Goal: Task Accomplishment & Management: Complete application form

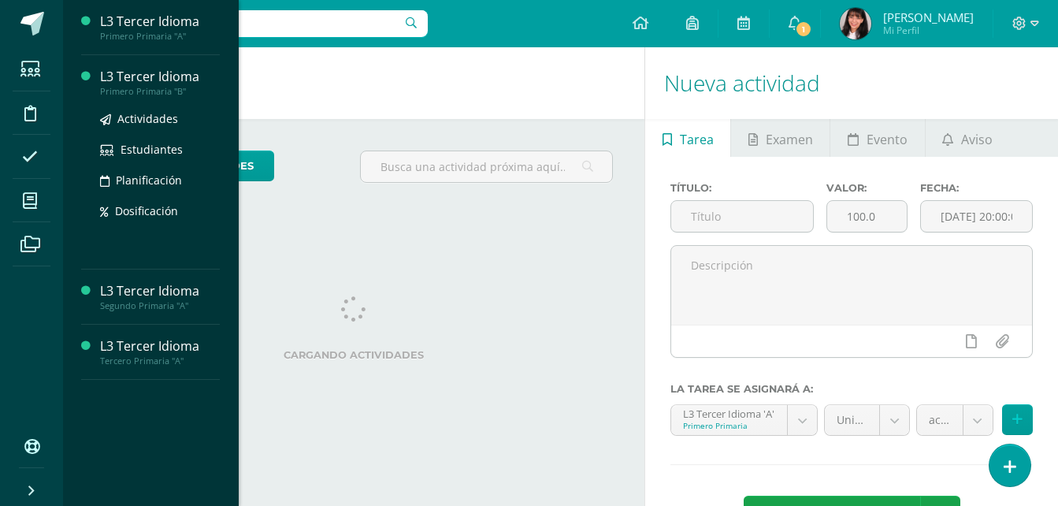
click at [153, 79] on div "L3 Tercer Idioma" at bounding box center [160, 77] width 120 height 18
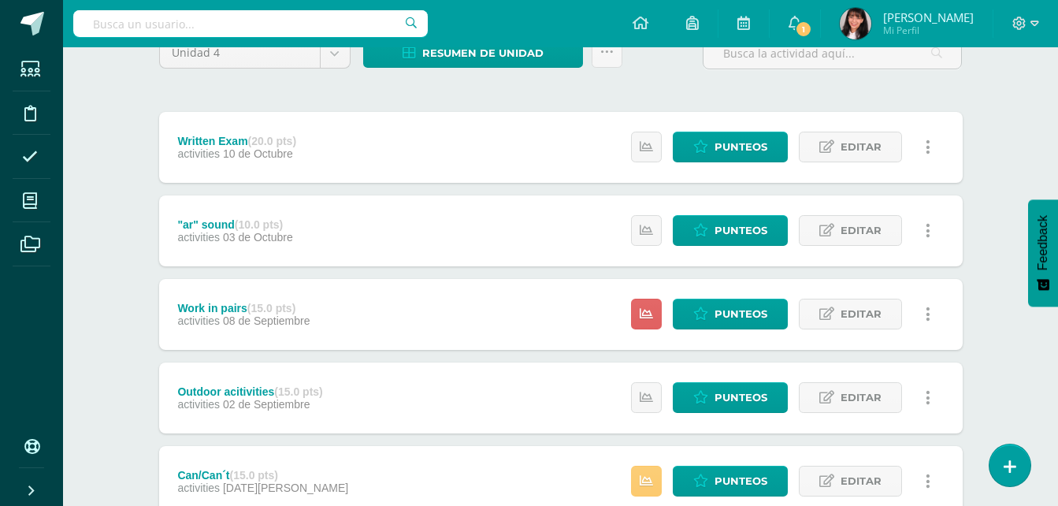
scroll to position [236, 0]
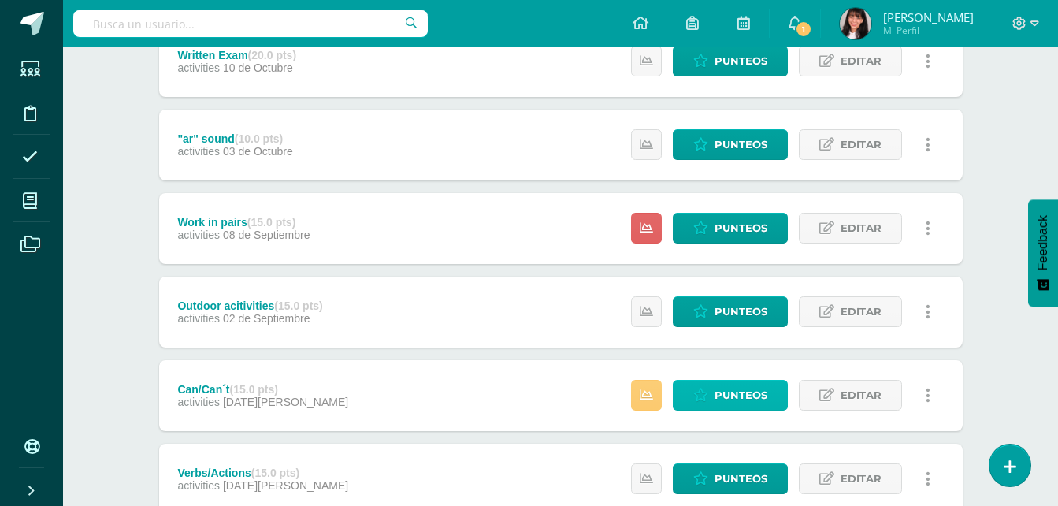
click at [728, 388] on span "Punteos" at bounding box center [741, 395] width 53 height 29
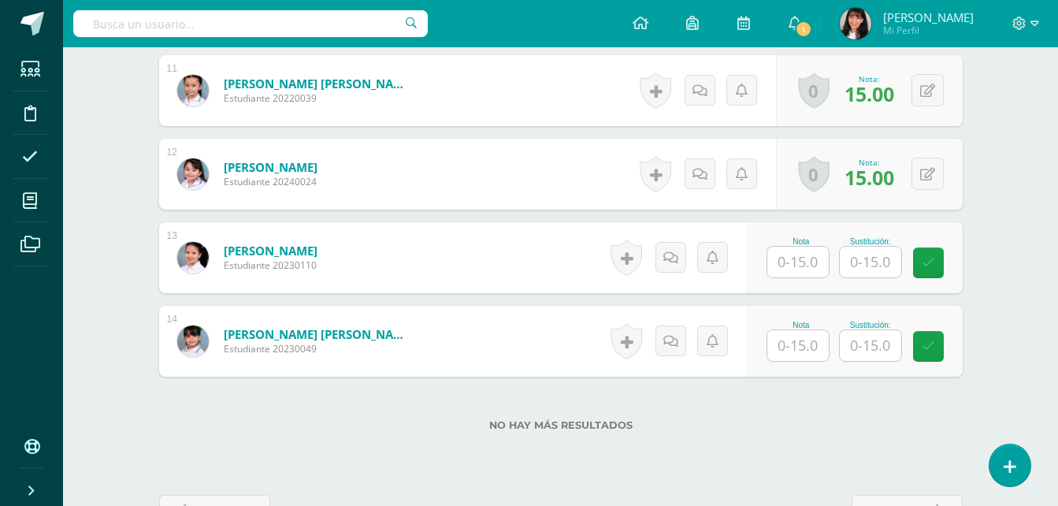
scroll to position [1363, 0]
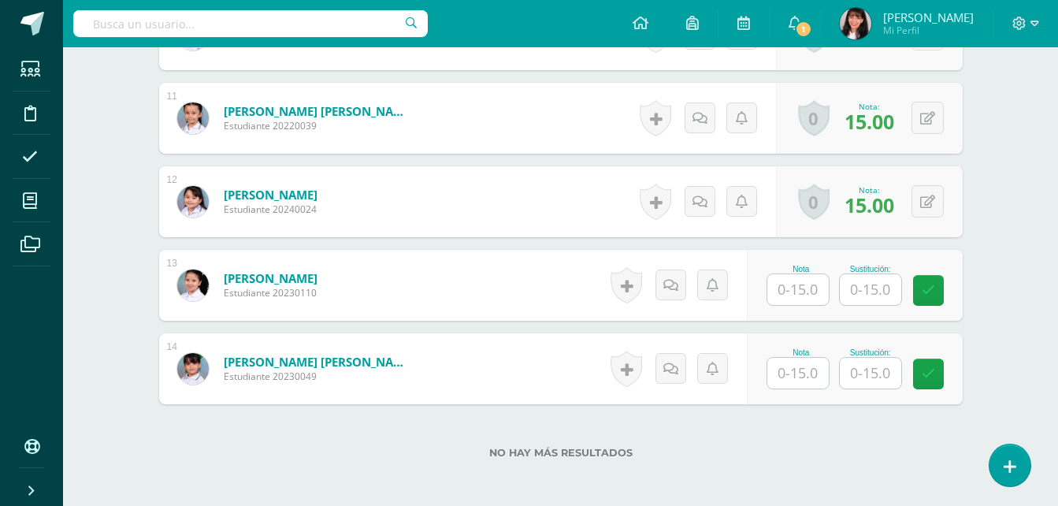
click at [816, 293] on input "text" at bounding box center [797, 289] width 61 height 31
type input "14"
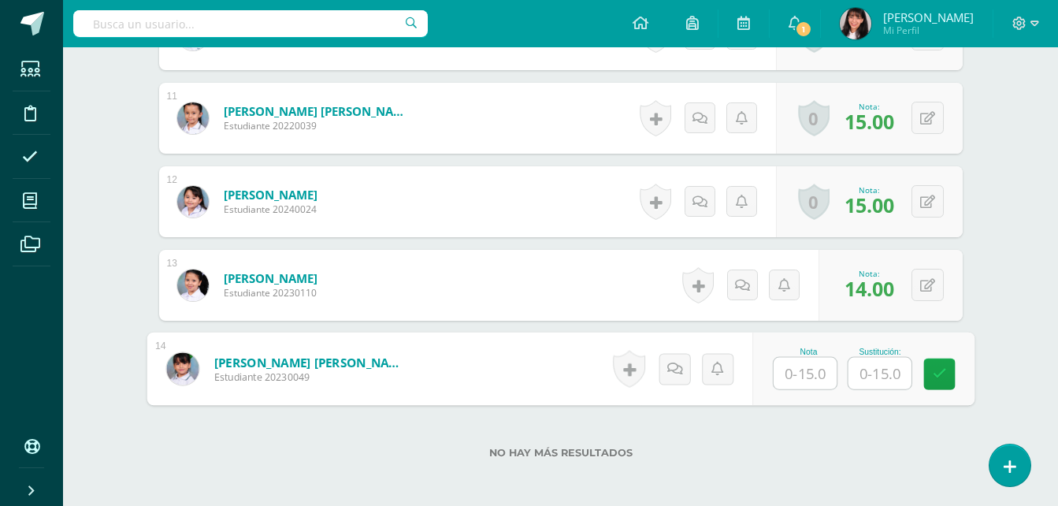
click at [797, 361] on input "text" at bounding box center [805, 374] width 63 height 32
type input "15"
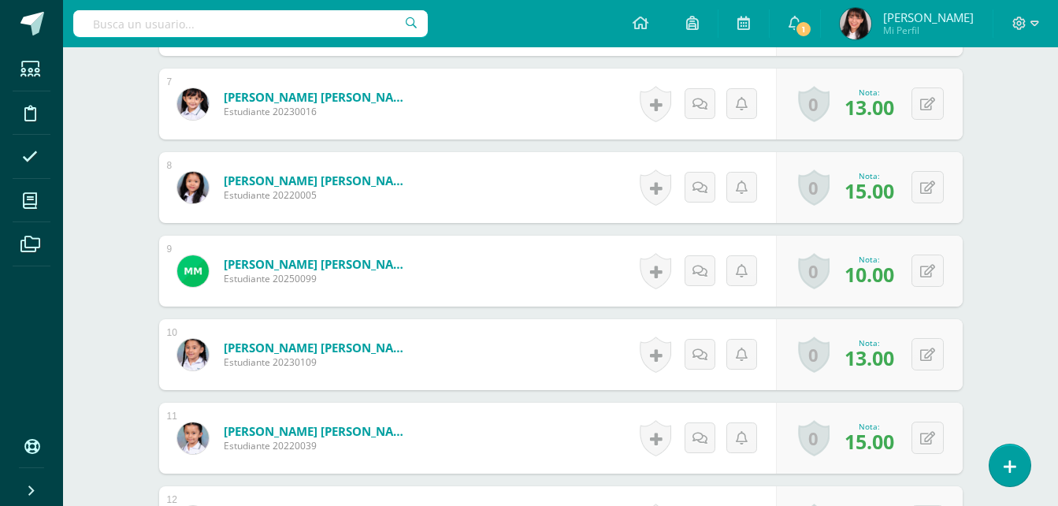
scroll to position [0, 0]
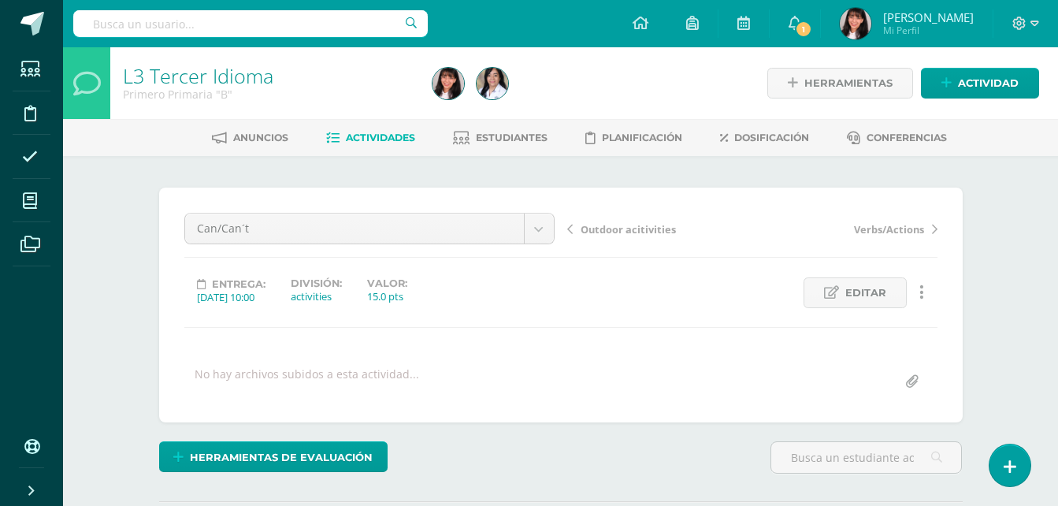
click at [387, 131] on link "Actividades" at bounding box center [370, 137] width 89 height 25
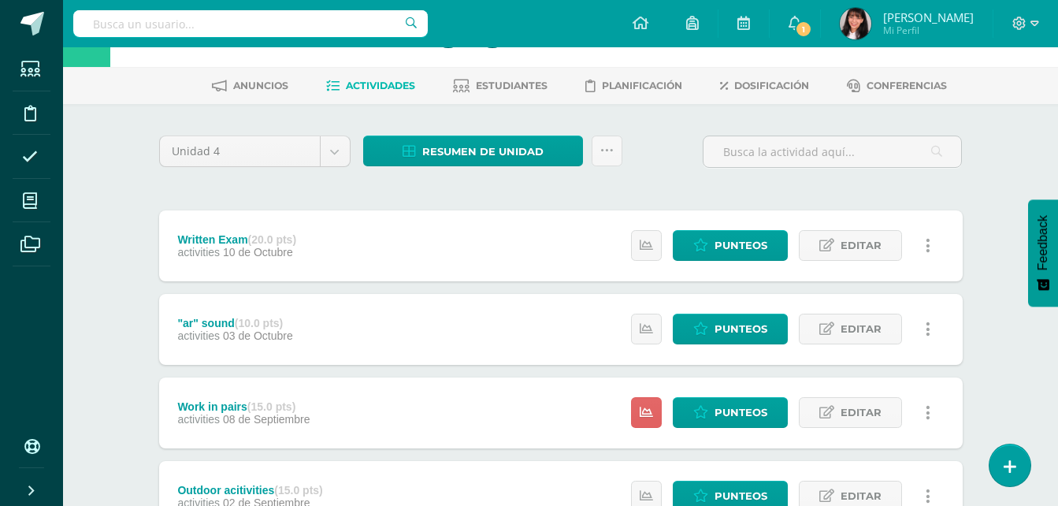
scroll to position [79, 0]
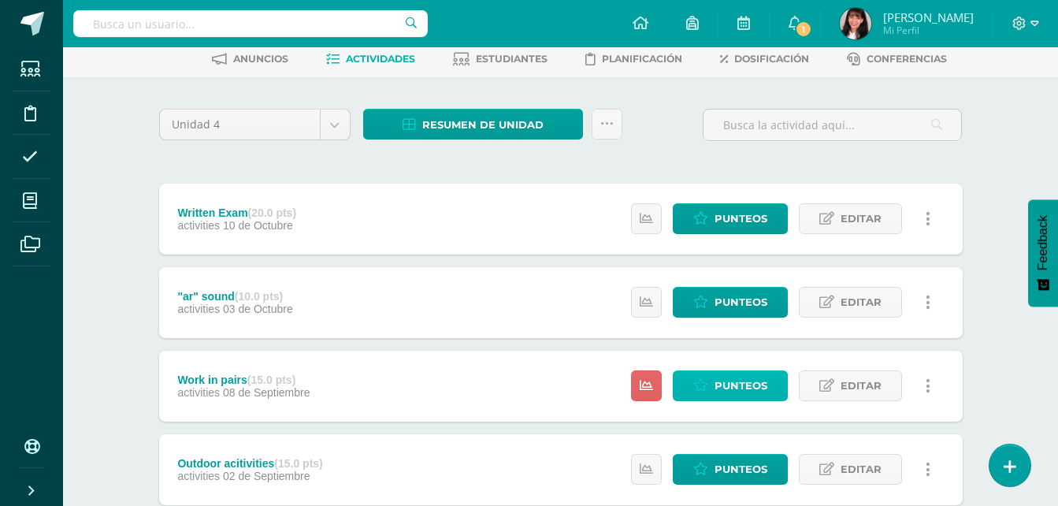
click at [740, 389] on span "Punteos" at bounding box center [741, 385] width 53 height 29
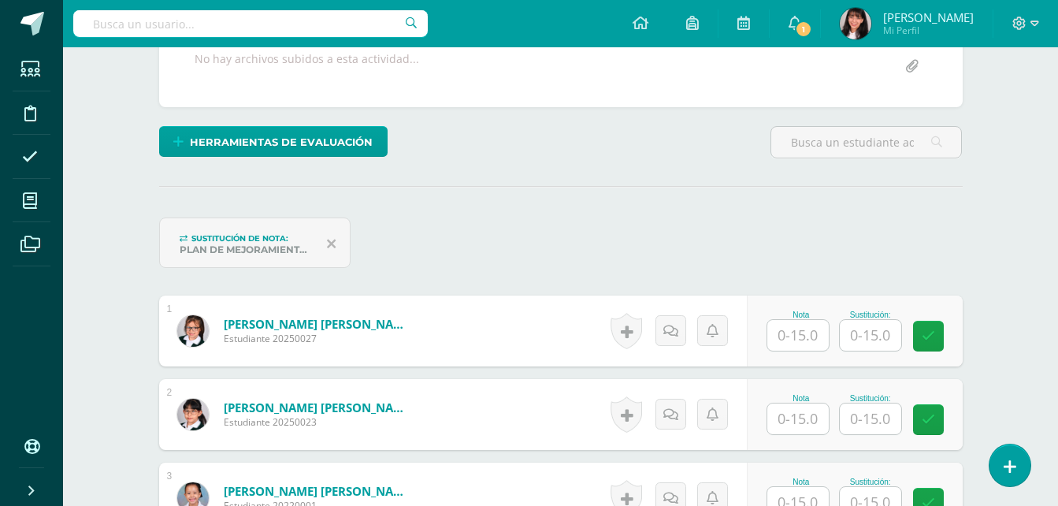
scroll to position [316, 0]
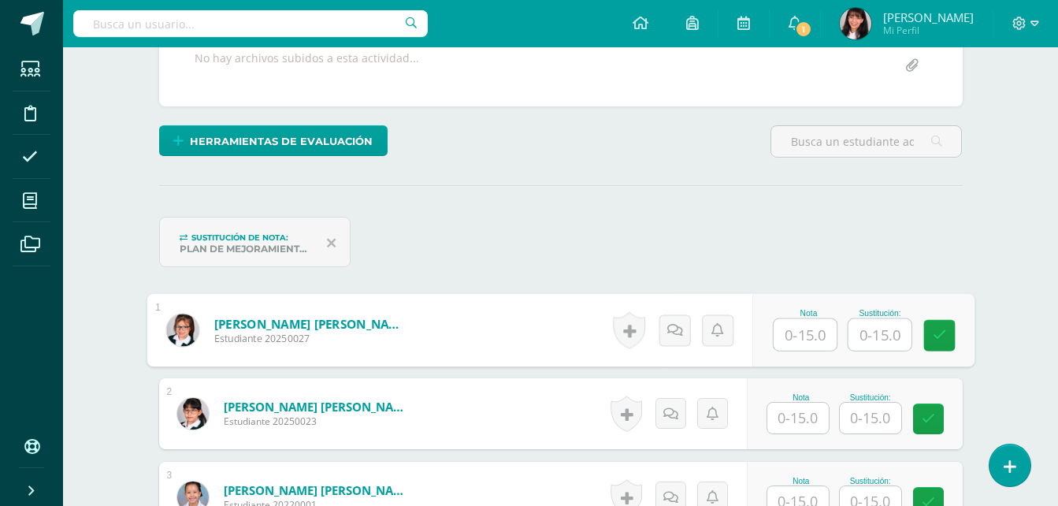
click at [793, 337] on input "text" at bounding box center [805, 335] width 63 height 32
type input "15"
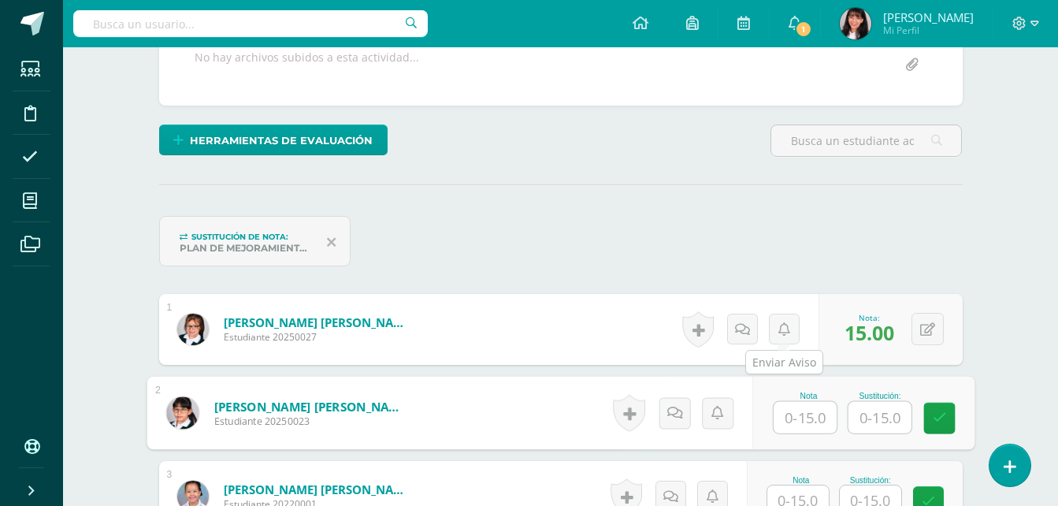
scroll to position [396, 0]
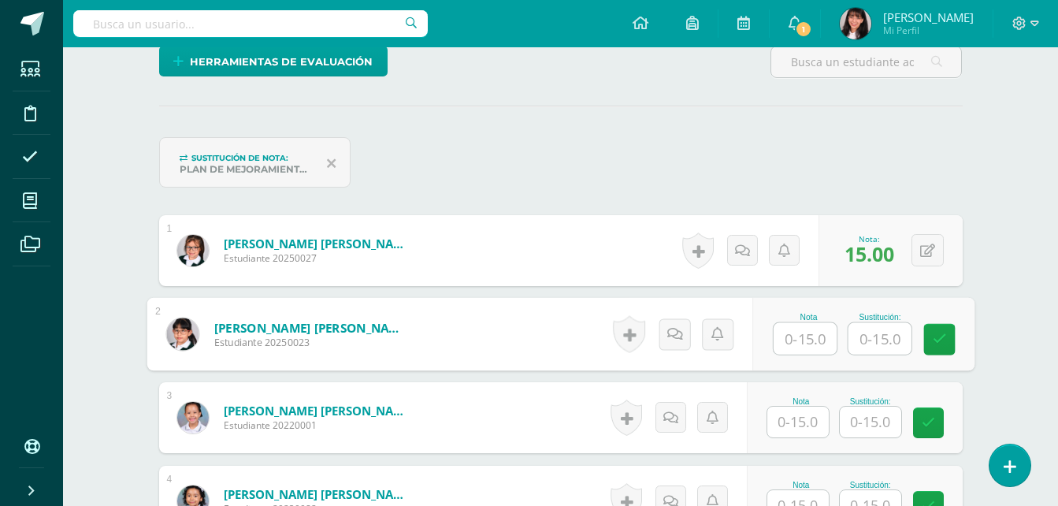
click at [798, 337] on input "text" at bounding box center [805, 339] width 63 height 32
type input "15"
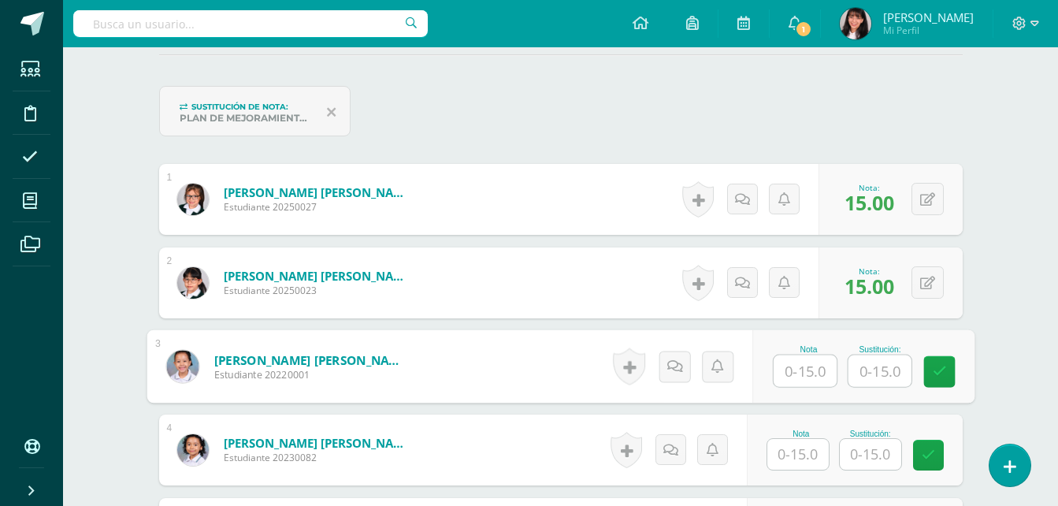
scroll to position [474, 0]
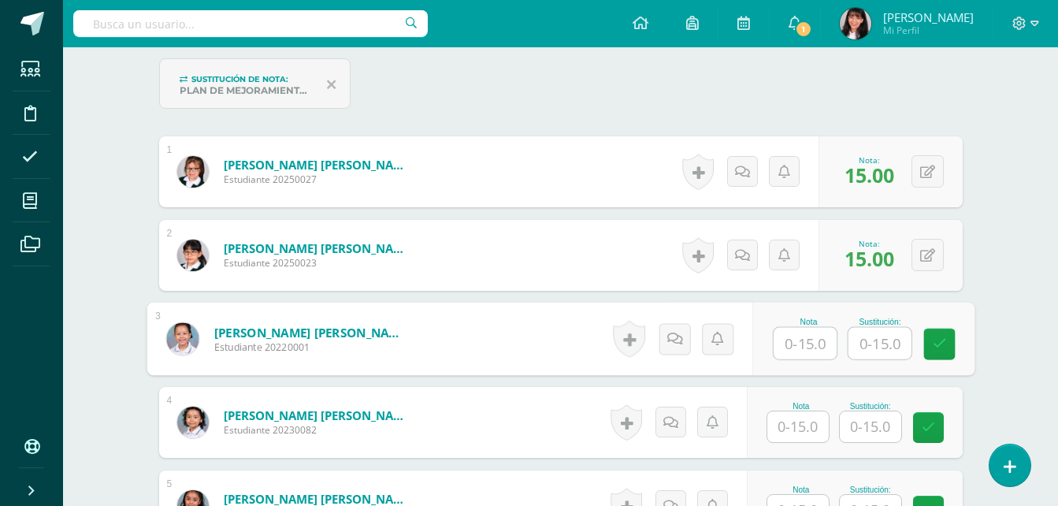
click at [812, 350] on input "text" at bounding box center [805, 344] width 63 height 32
type input "15"
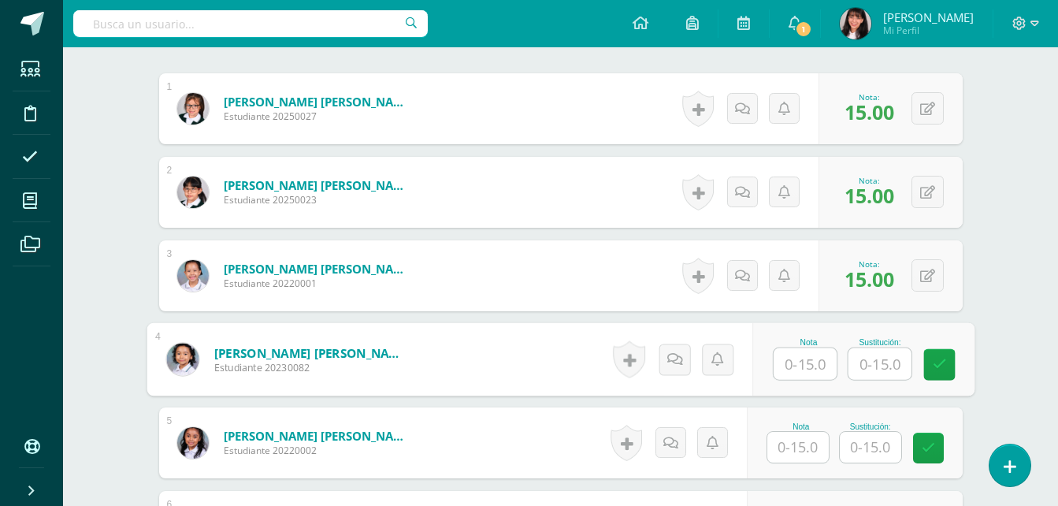
scroll to position [553, 0]
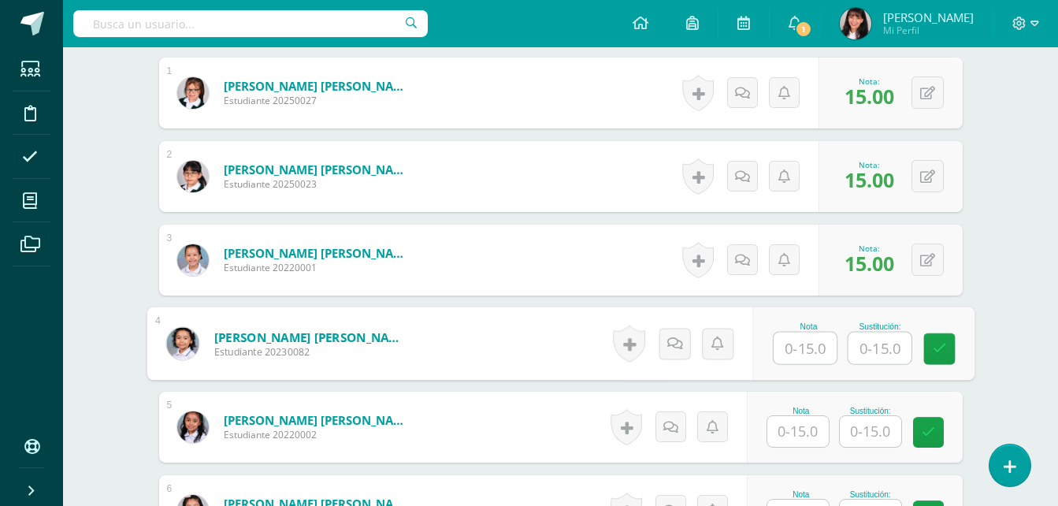
click at [808, 352] on input "text" at bounding box center [805, 348] width 63 height 32
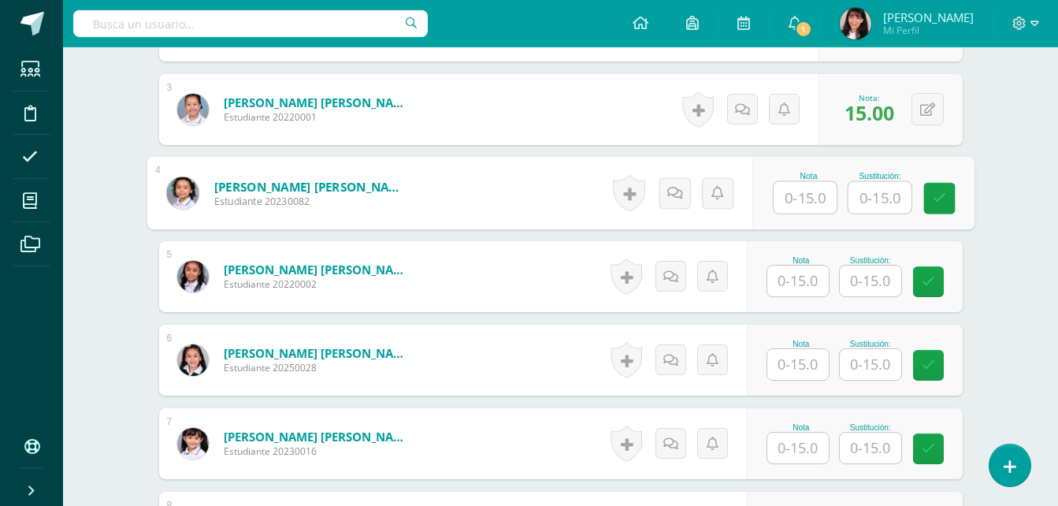
scroll to position [711, 0]
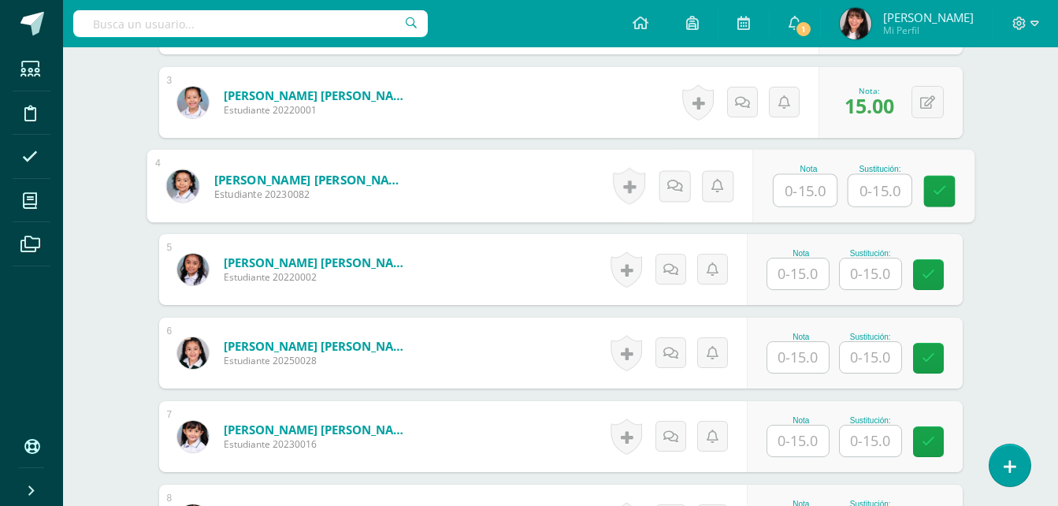
click at [828, 281] on input "text" at bounding box center [797, 273] width 61 height 31
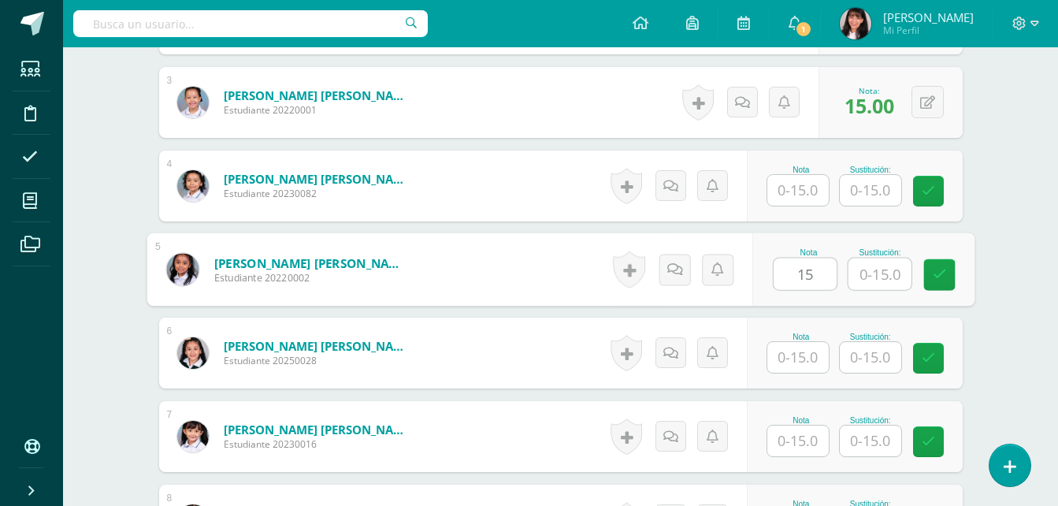
type input "15"
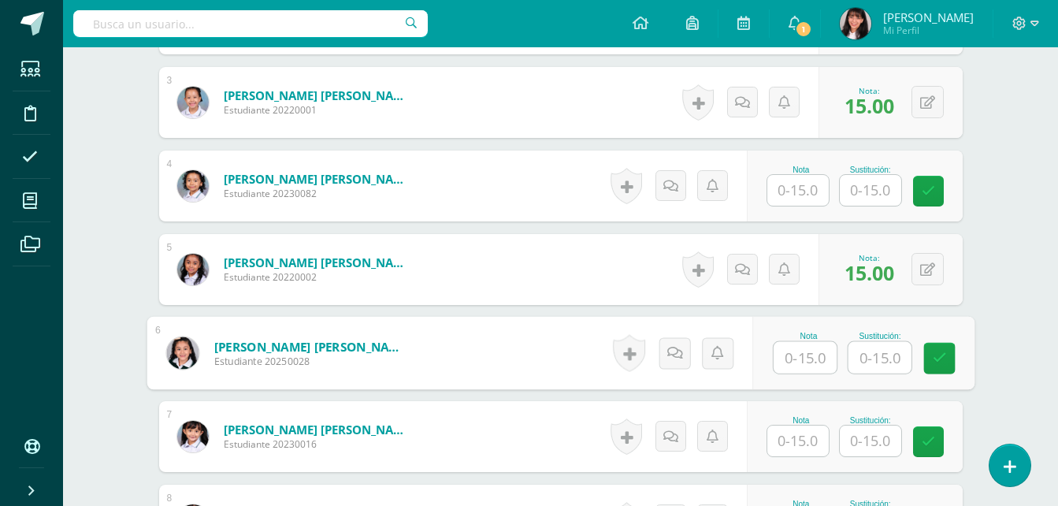
click at [804, 350] on input "text" at bounding box center [805, 358] width 63 height 32
type input "14"
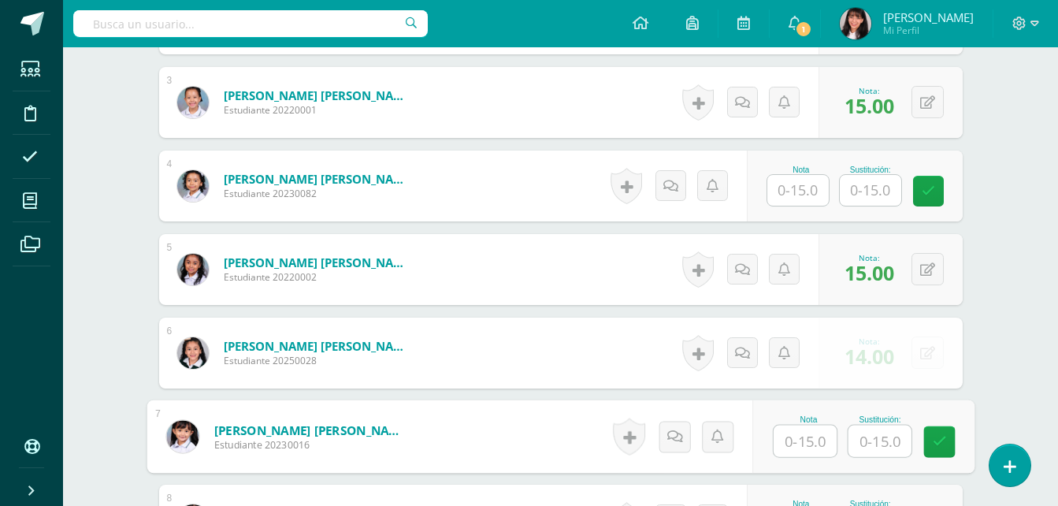
scroll to position [789, 0]
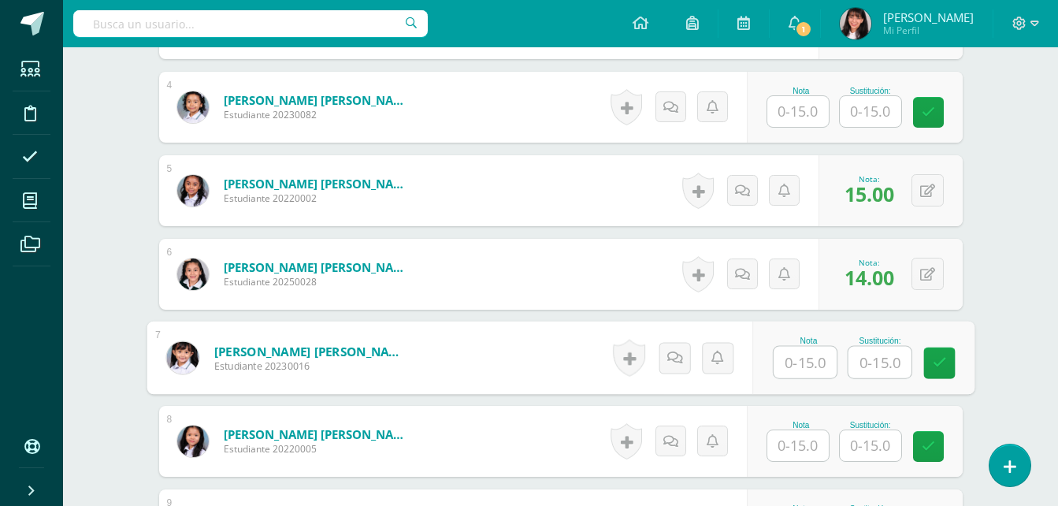
click at [798, 358] on input "text" at bounding box center [805, 363] width 63 height 32
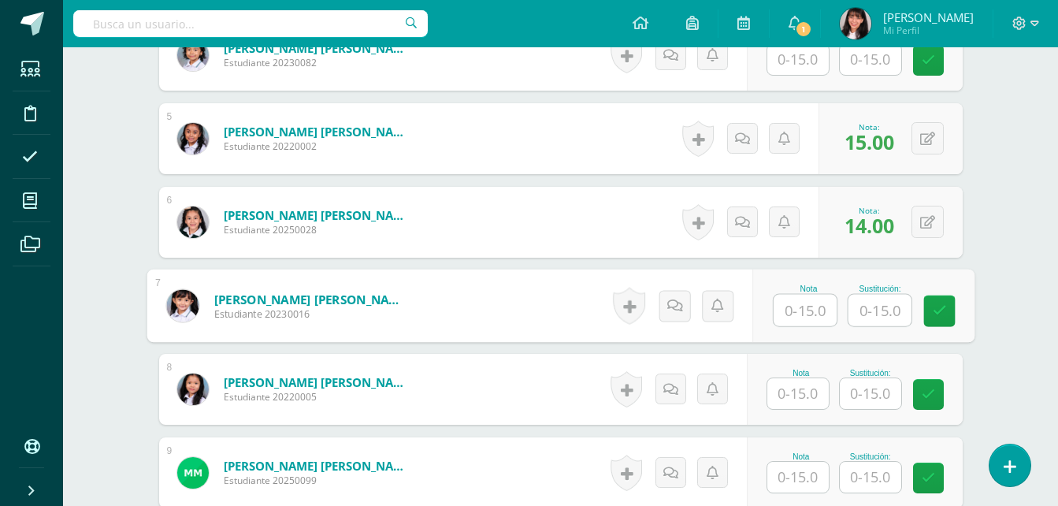
scroll to position [868, 0]
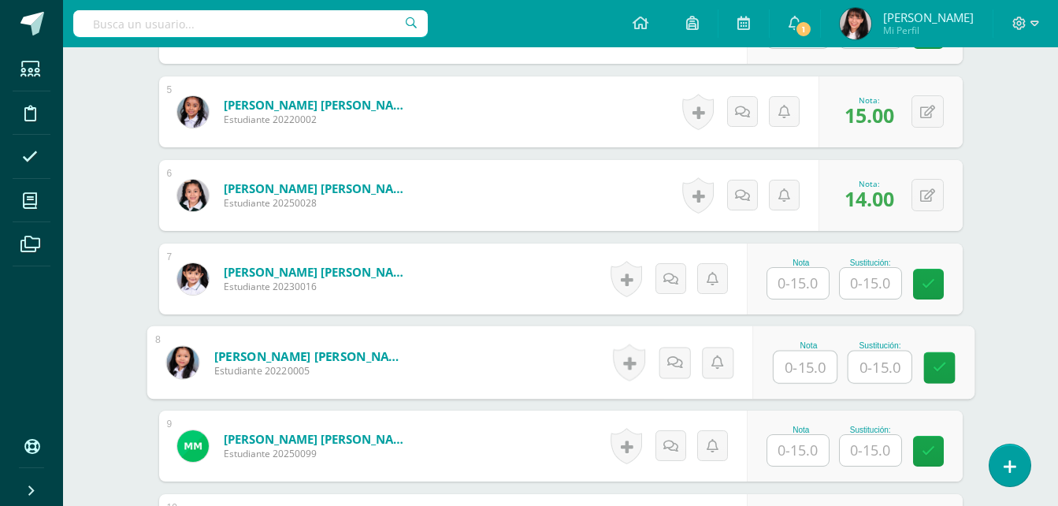
click at [798, 364] on input "text" at bounding box center [805, 367] width 63 height 32
type input "14"
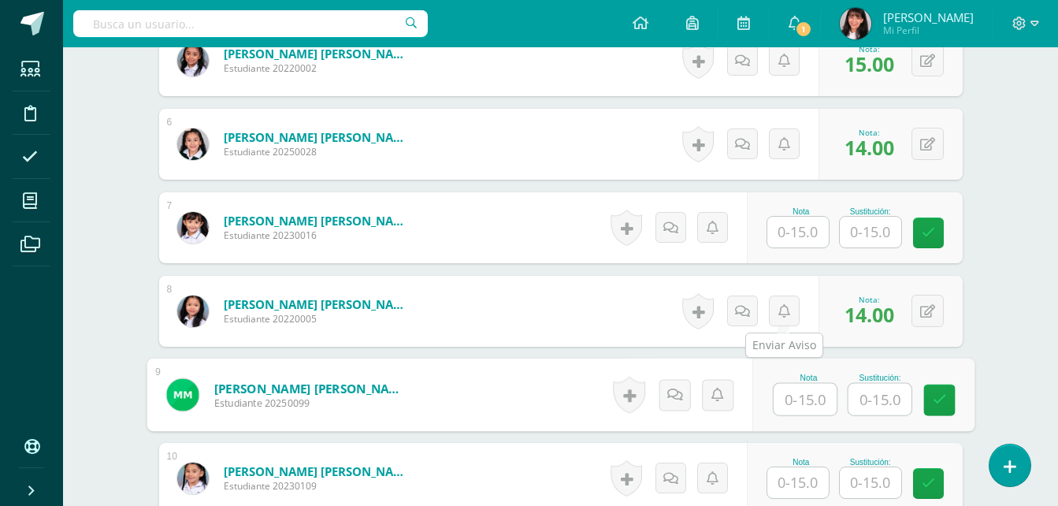
scroll to position [947, 0]
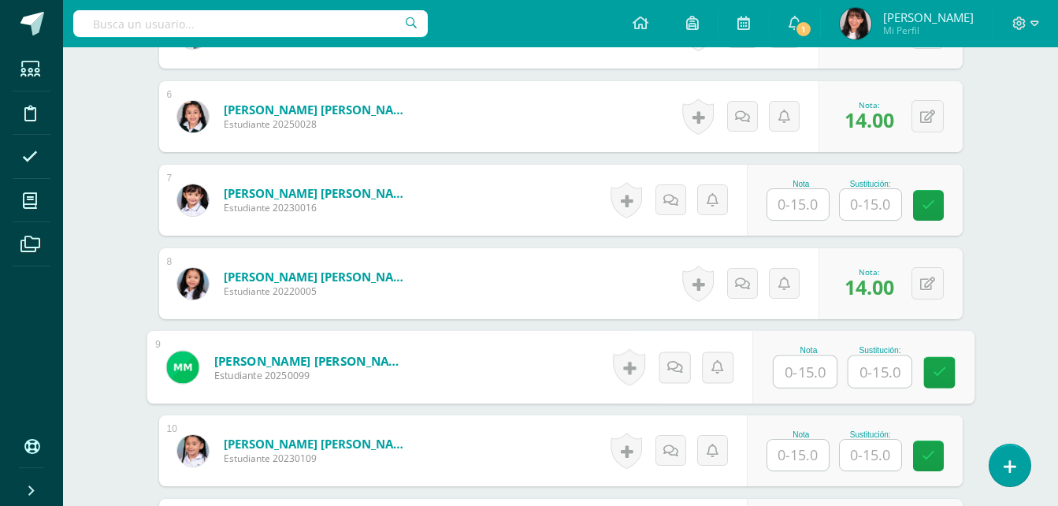
click at [798, 373] on input "text" at bounding box center [805, 372] width 63 height 32
type input "10"
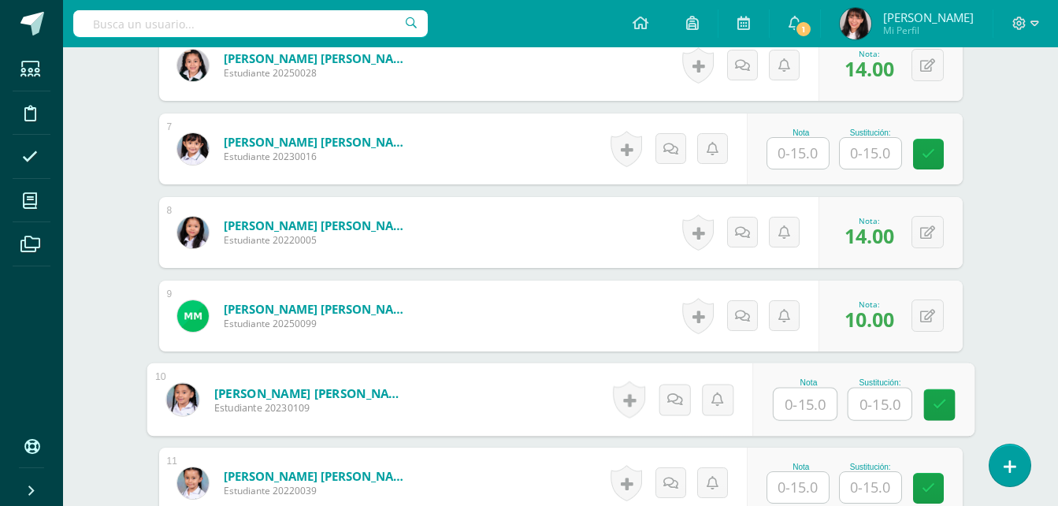
scroll to position [1026, 0]
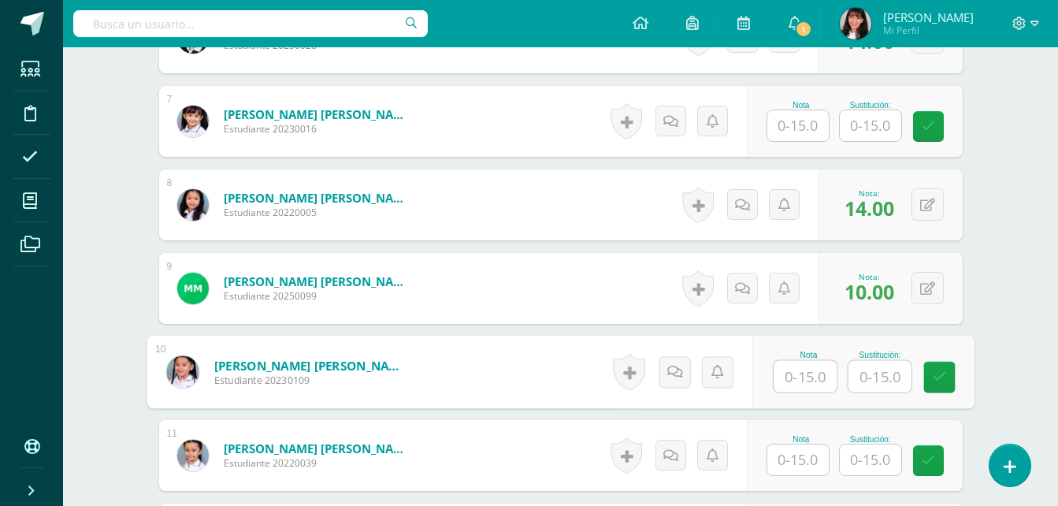
click at [821, 384] on input "text" at bounding box center [805, 377] width 63 height 32
type input "11"
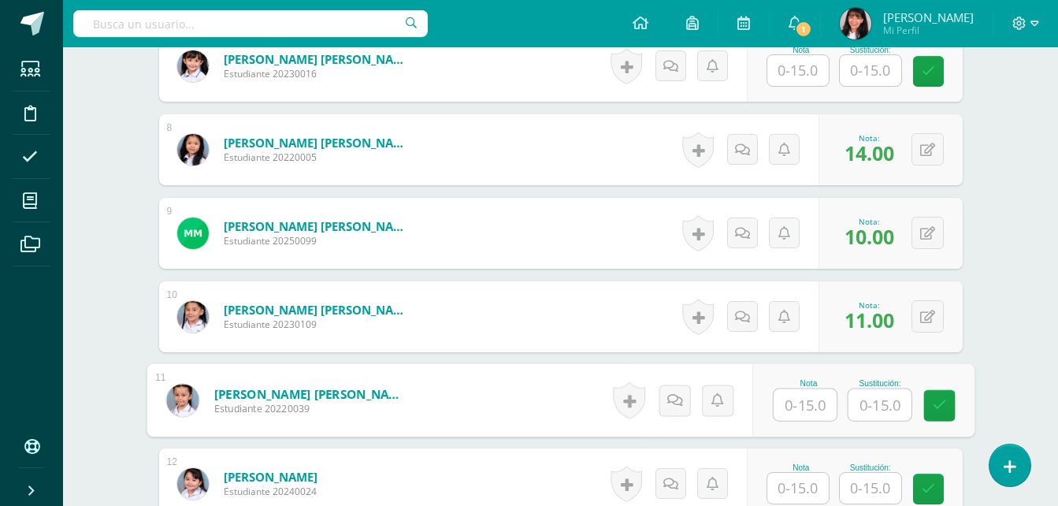
scroll to position [1105, 0]
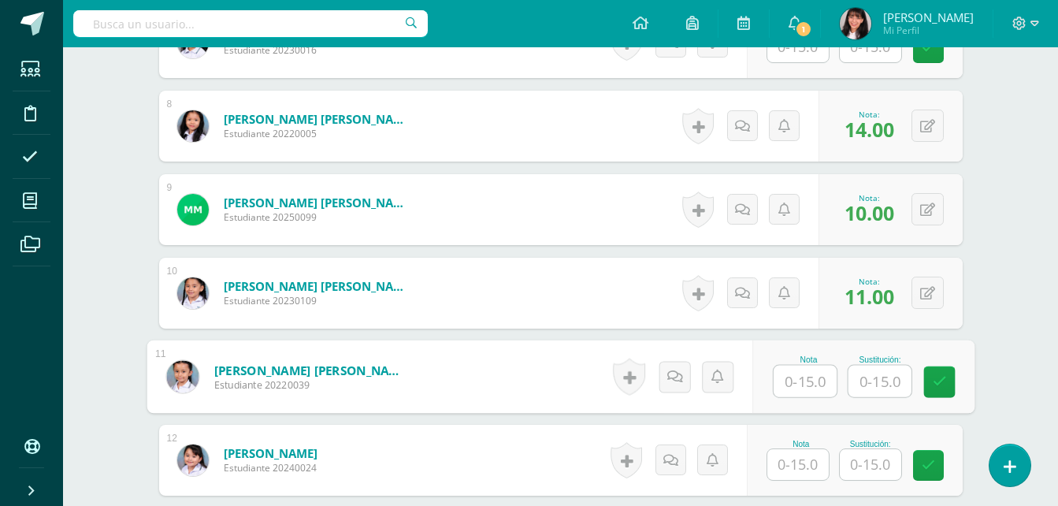
click at [821, 384] on input "text" at bounding box center [805, 382] width 63 height 32
type input "15"
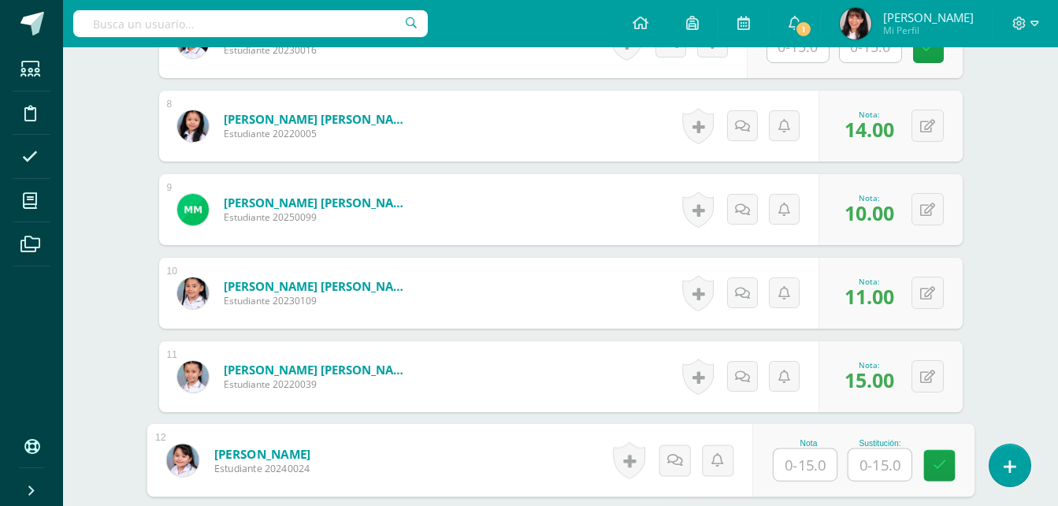
scroll to position [1183, 0]
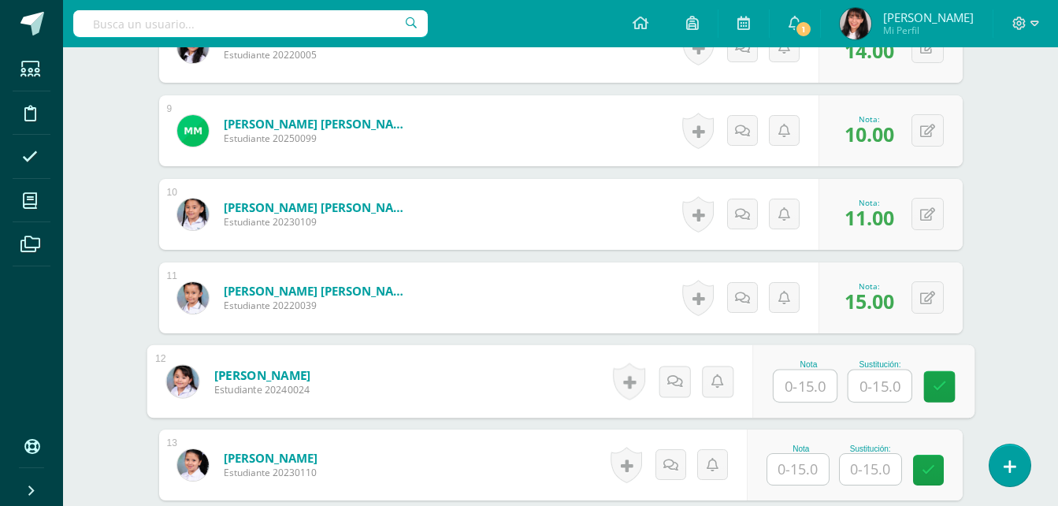
click at [821, 384] on input "text" at bounding box center [805, 386] width 63 height 32
type input "11"
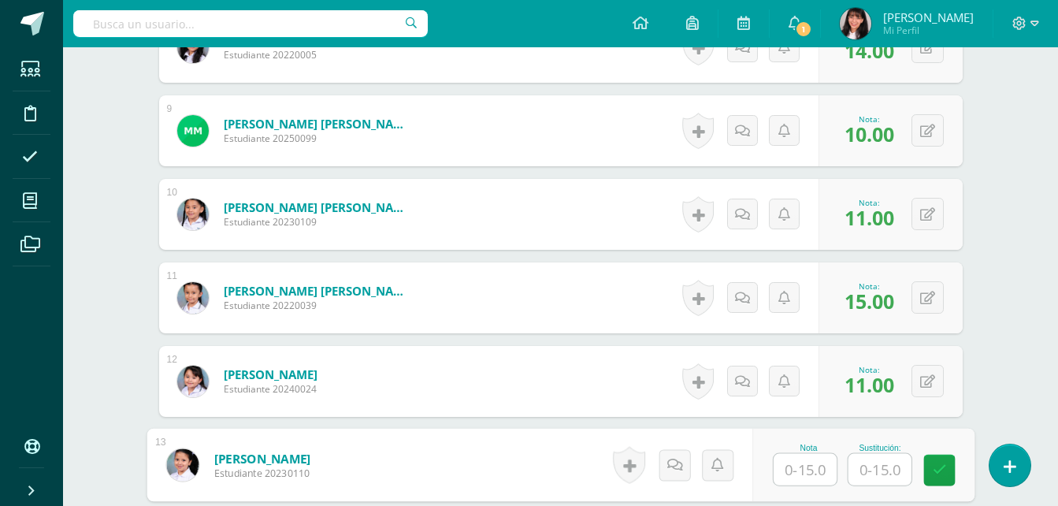
scroll to position [1262, 0]
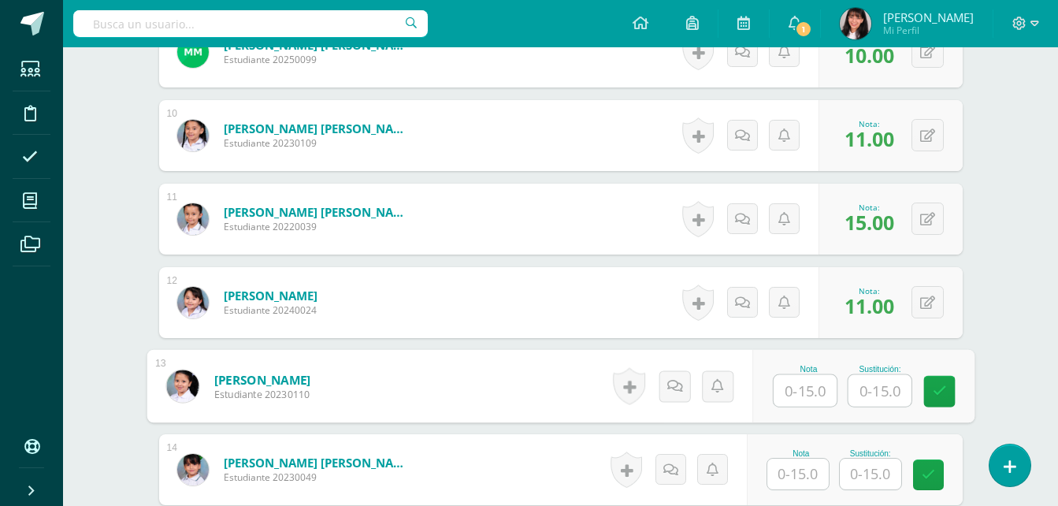
click at [793, 393] on input "text" at bounding box center [805, 391] width 63 height 32
type input "13"
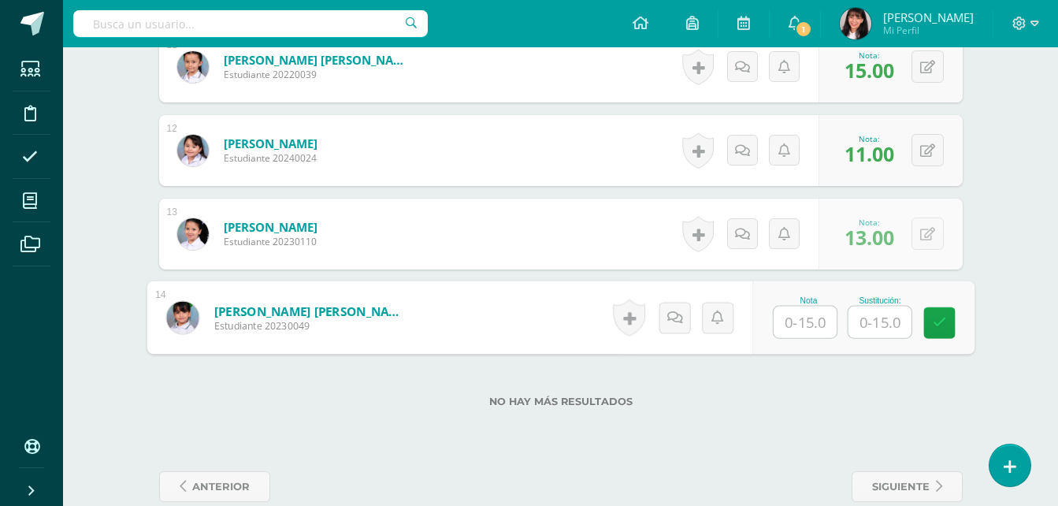
scroll to position [1420, 0]
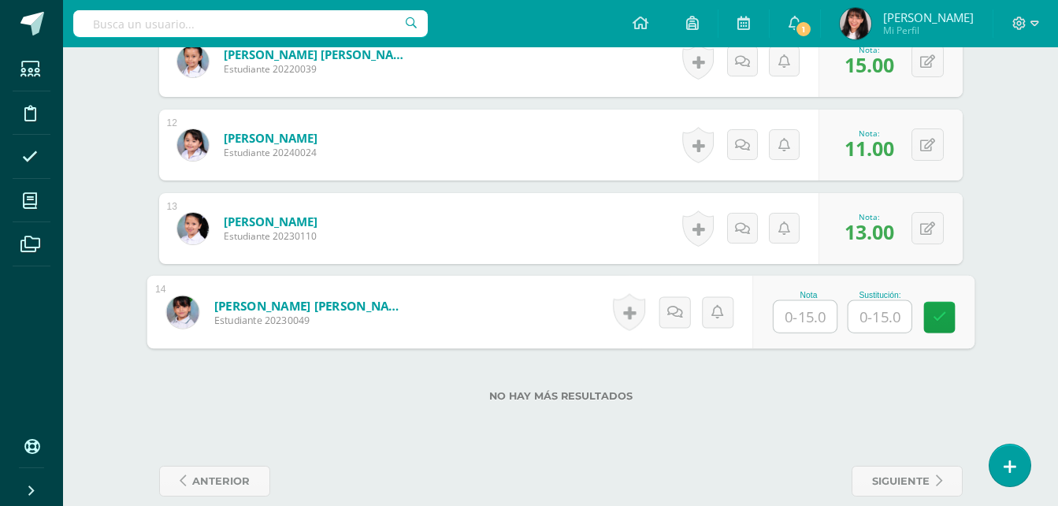
click at [797, 306] on input "text" at bounding box center [805, 317] width 63 height 32
type input "15"
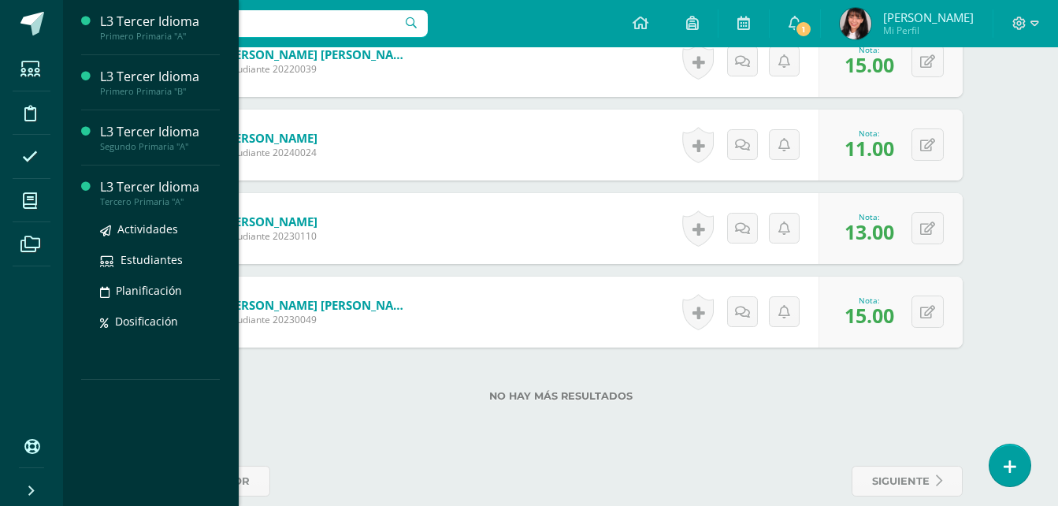
click at [184, 204] on div "Tercero Primaria "A"" at bounding box center [160, 201] width 120 height 11
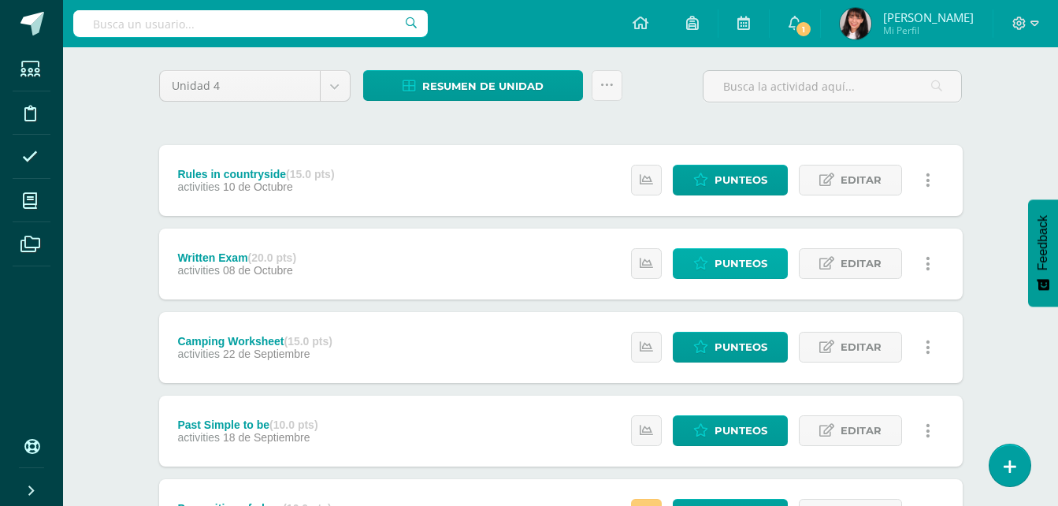
scroll to position [315, 0]
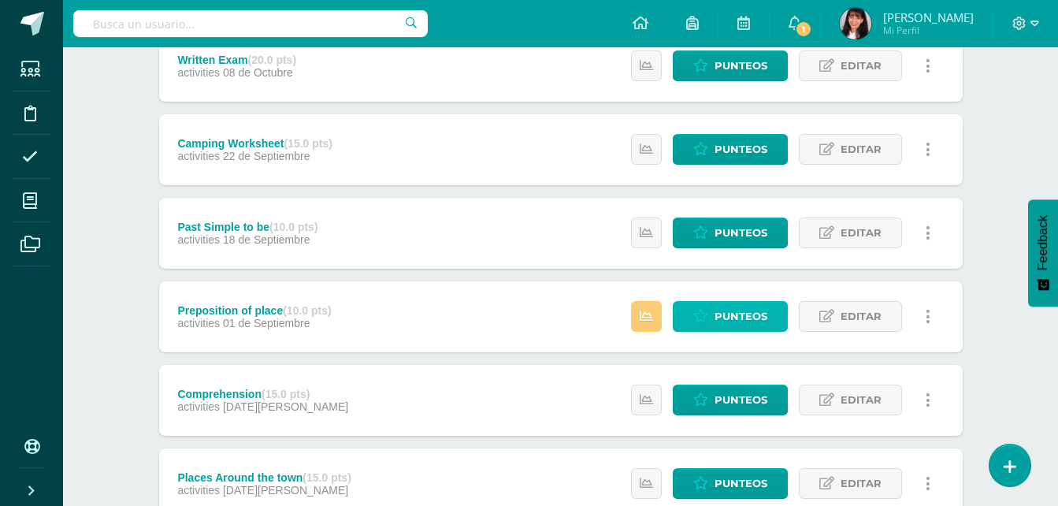
click at [722, 329] on span "Punteos" at bounding box center [741, 316] width 53 height 29
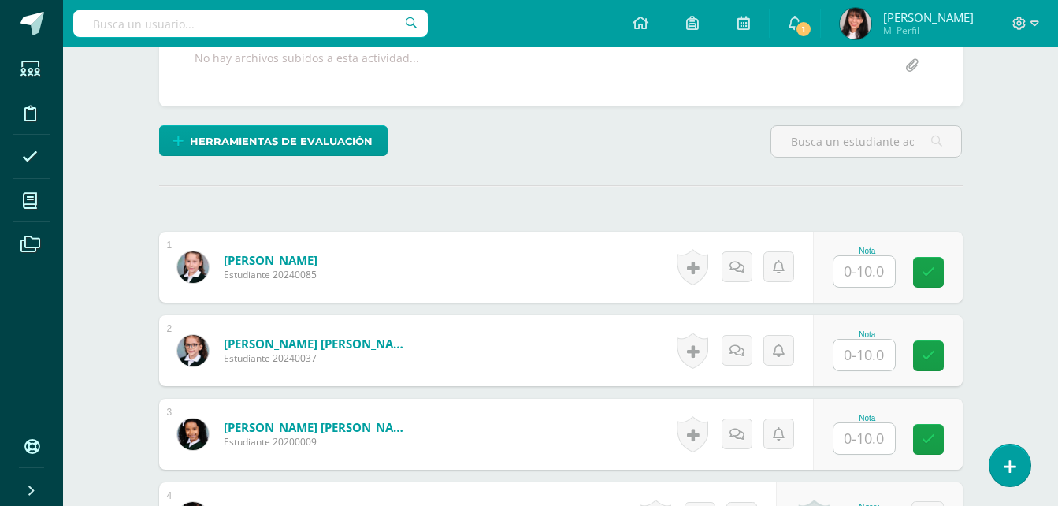
scroll to position [317, 0]
click at [848, 280] on input "text" at bounding box center [864, 270] width 61 height 31
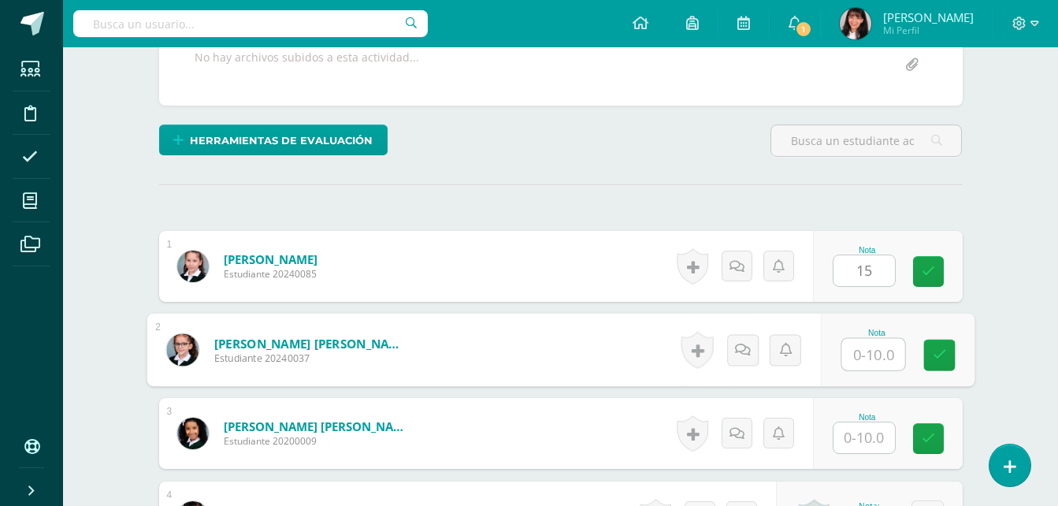
type input "0"
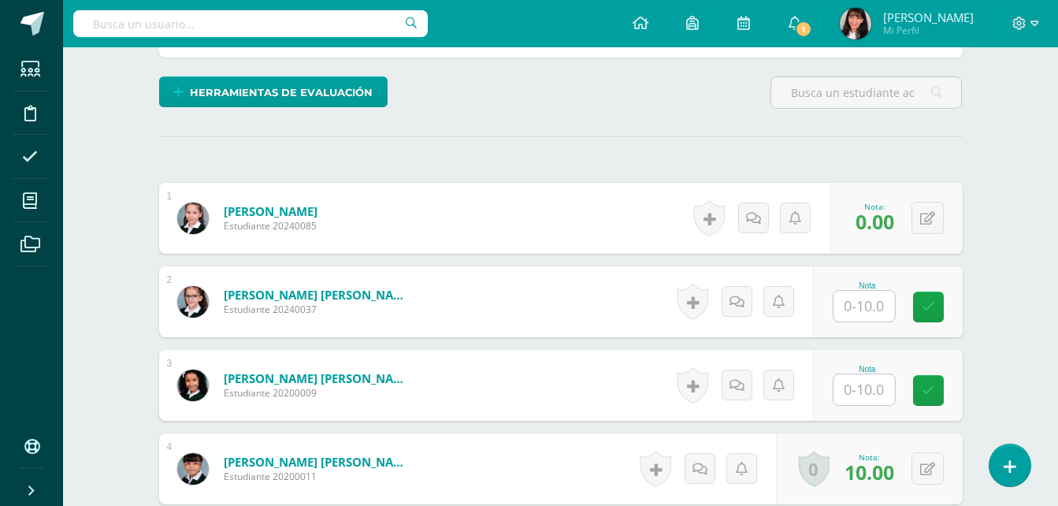
scroll to position [396, 0]
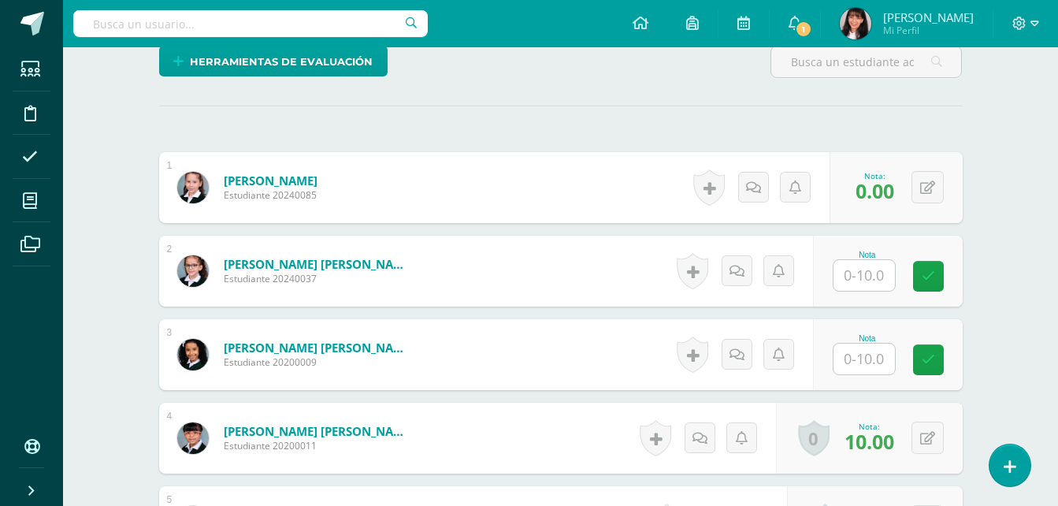
click at [842, 279] on input "text" at bounding box center [864, 275] width 61 height 31
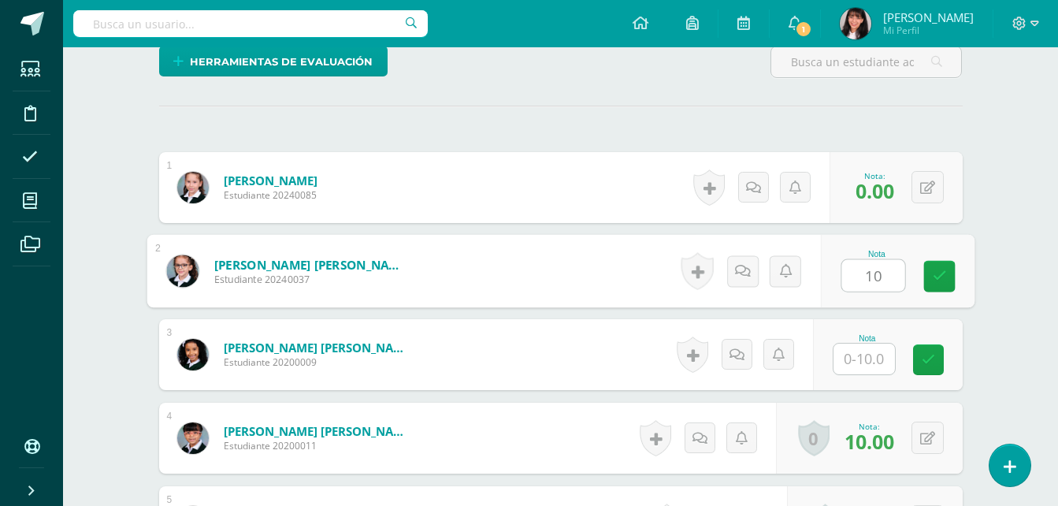
type input "10"
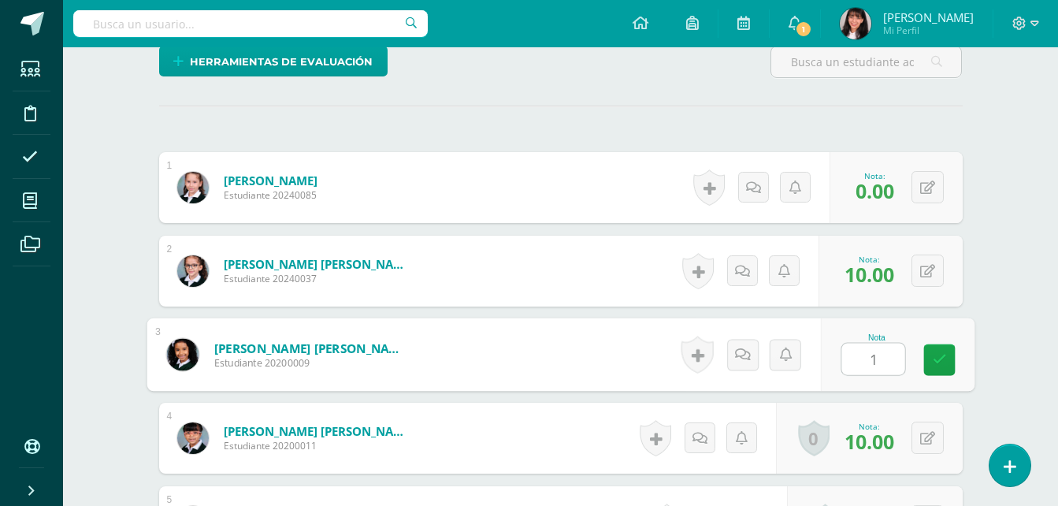
type input "10"
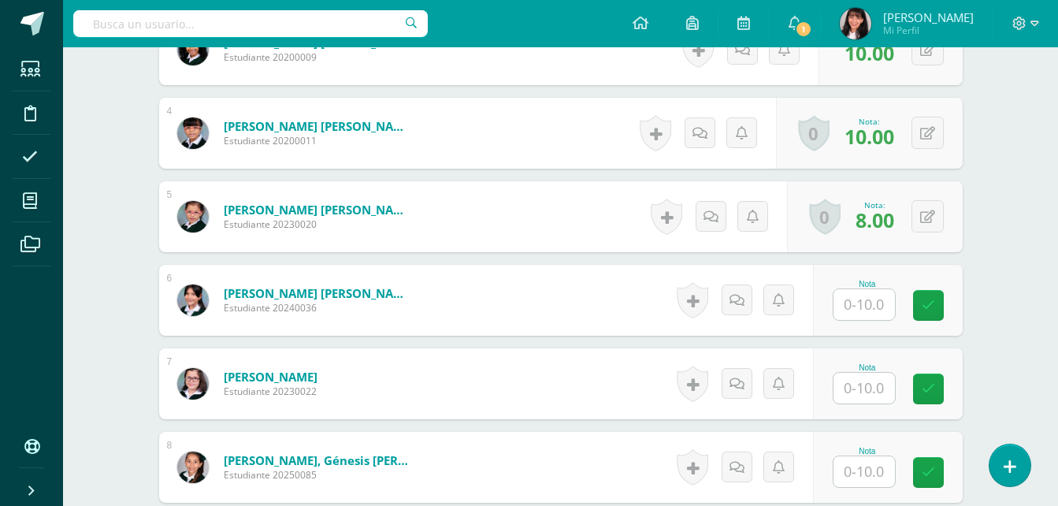
scroll to position [789, 0]
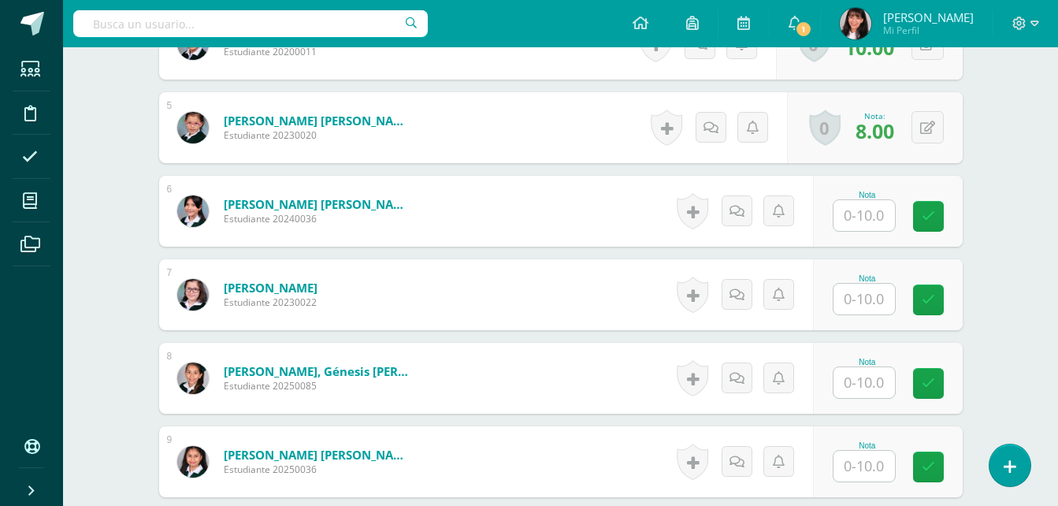
click at [856, 210] on input "text" at bounding box center [864, 215] width 61 height 31
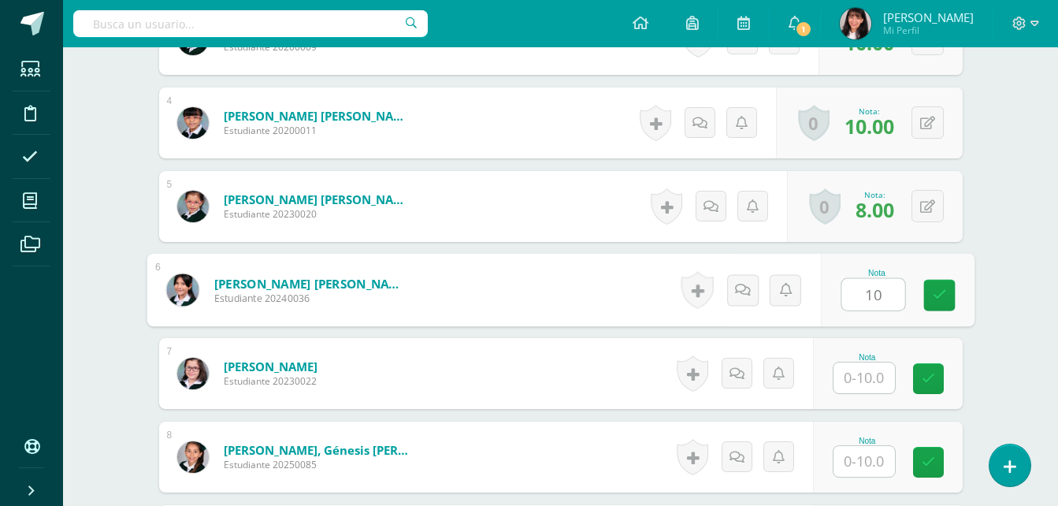
type input "10"
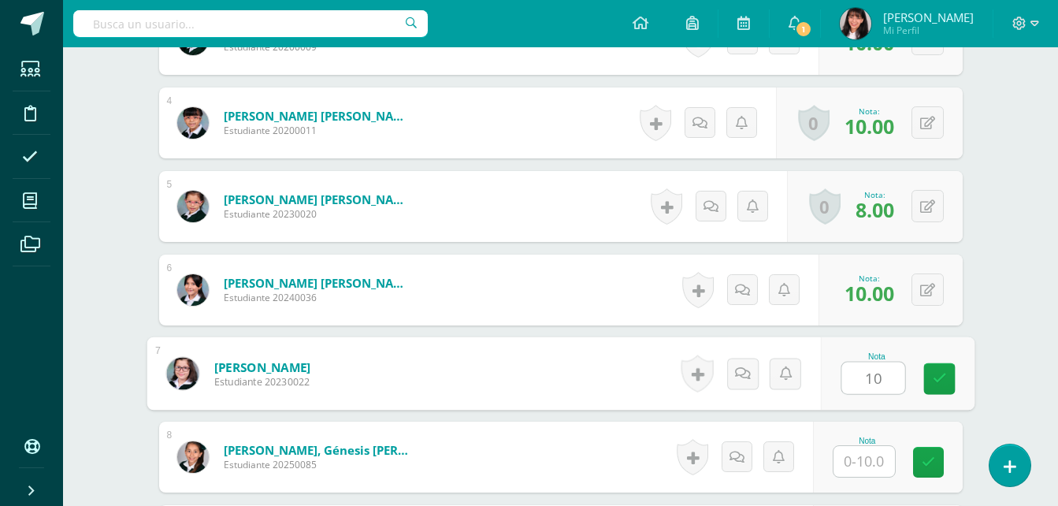
type input "10"
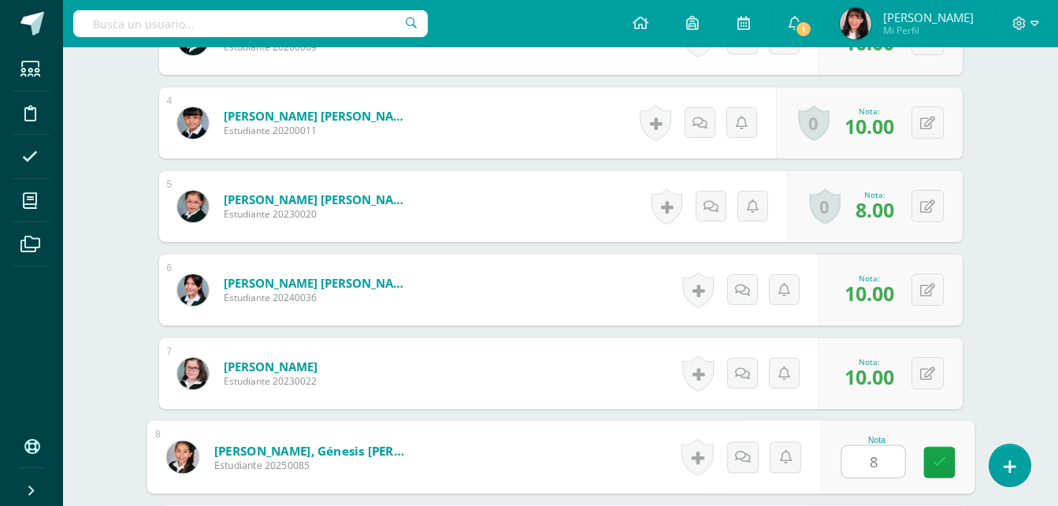
type input "8"
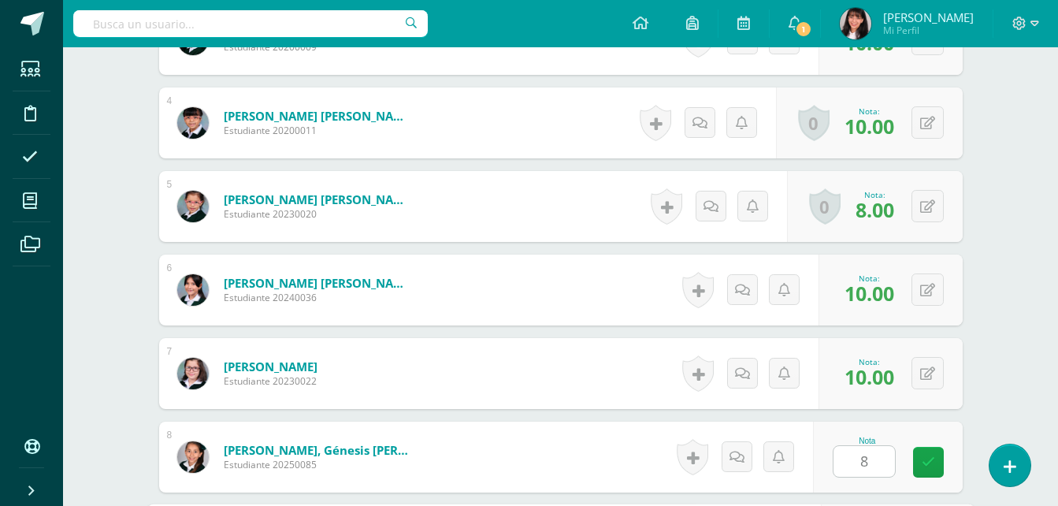
scroll to position [1002, 0]
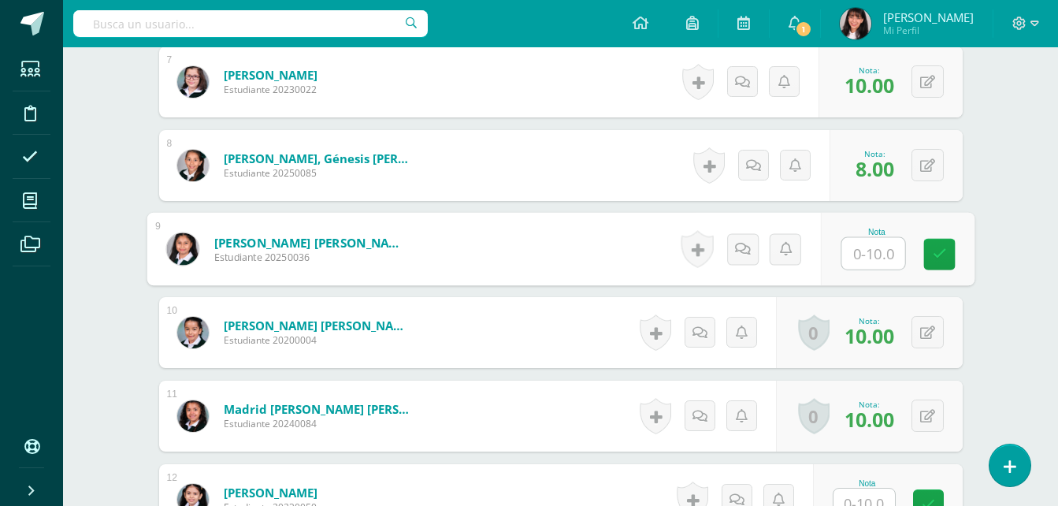
type input "7"
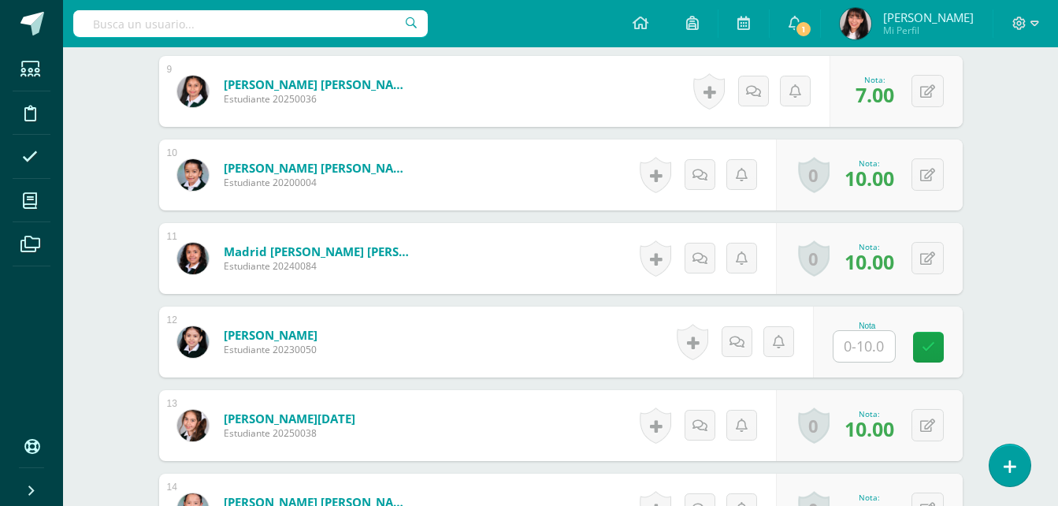
scroll to position [1239, 0]
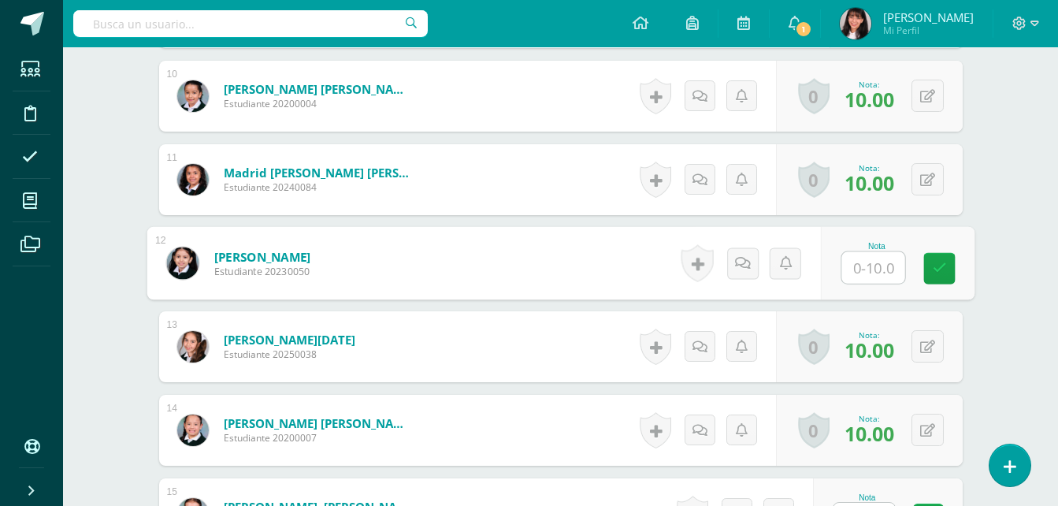
click at [865, 267] on input "text" at bounding box center [872, 268] width 63 height 32
type input "9"
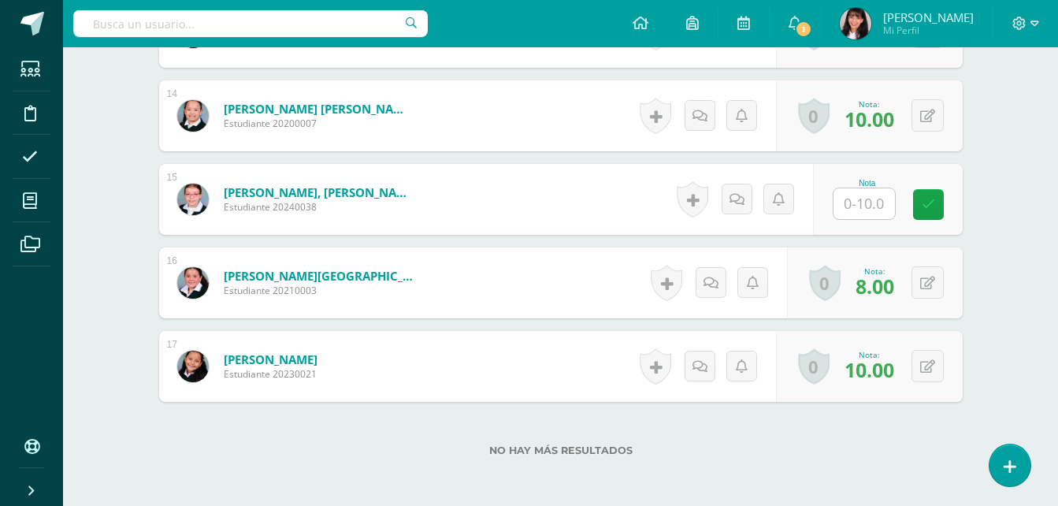
scroll to position [1554, 0]
click at [869, 197] on input "text" at bounding box center [864, 203] width 61 height 31
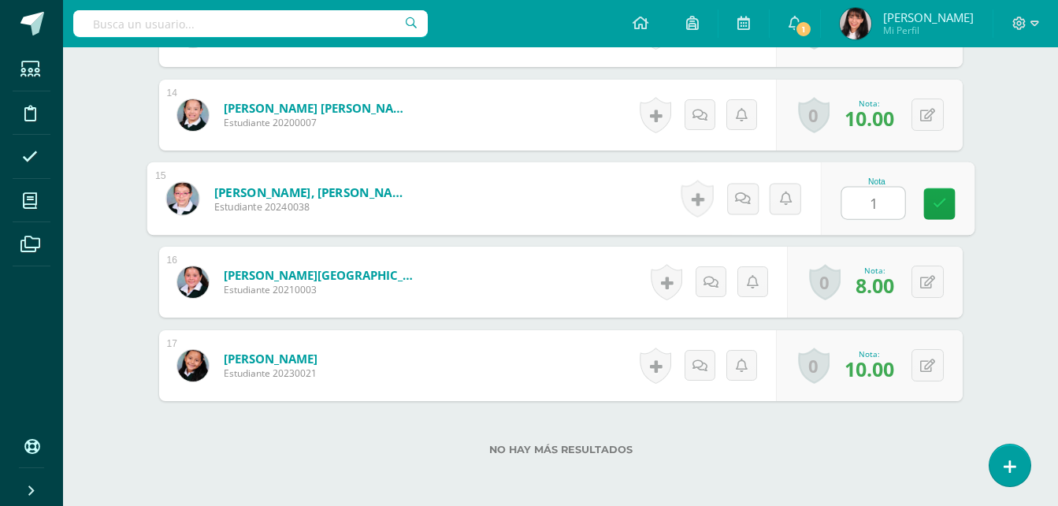
type input "10"
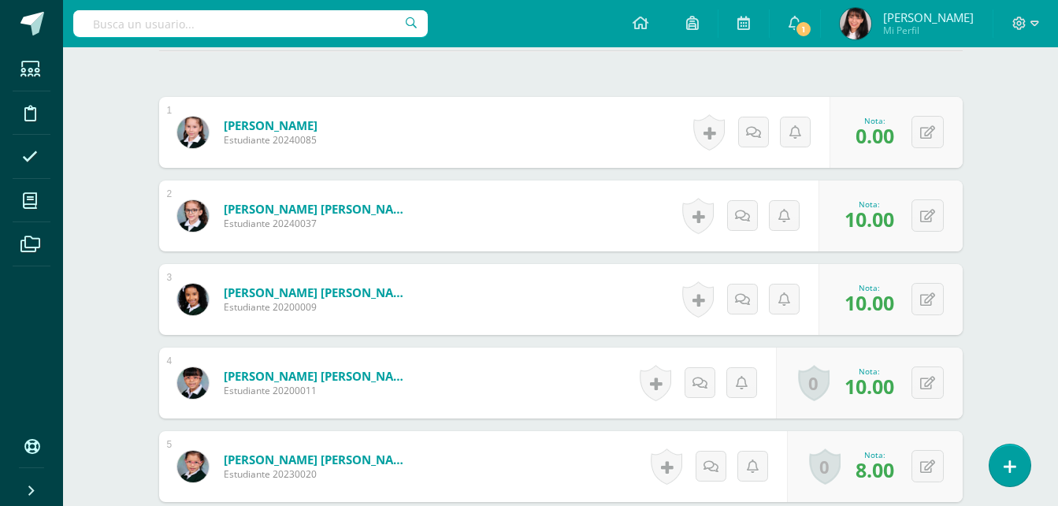
scroll to position [529, 0]
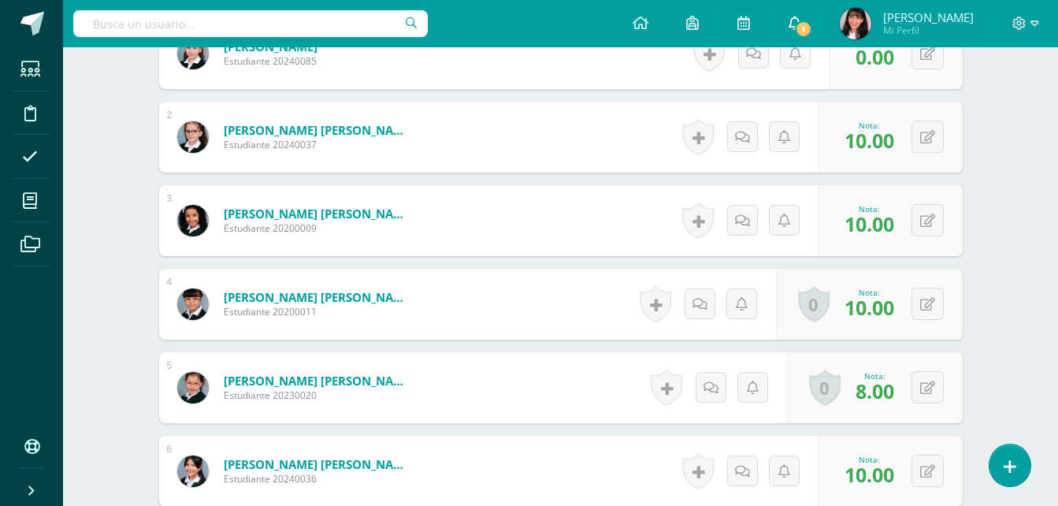
click at [789, 28] on icon at bounding box center [795, 23] width 13 height 14
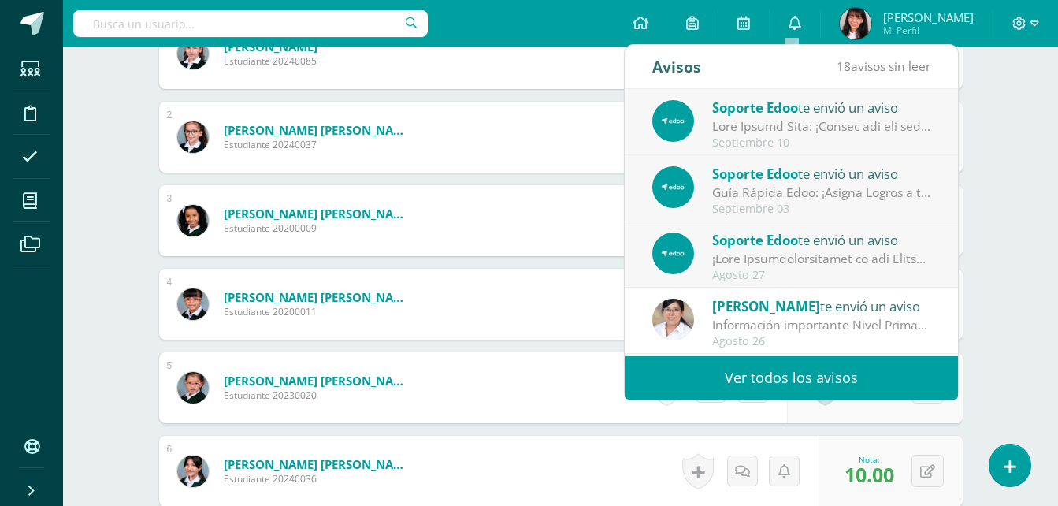
scroll to position [262, 0]
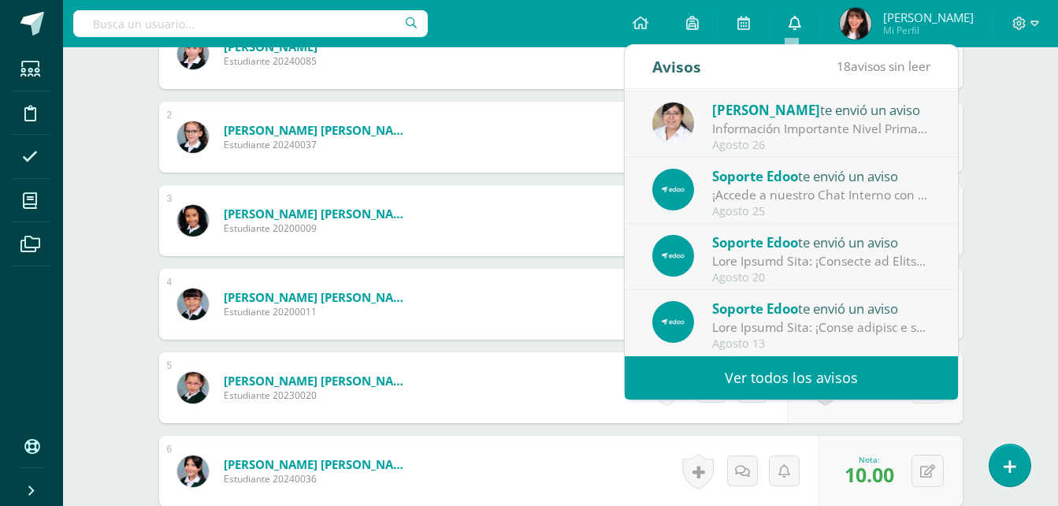
click at [780, 22] on link "0" at bounding box center [795, 23] width 50 height 47
click at [797, 19] on icon at bounding box center [795, 23] width 13 height 14
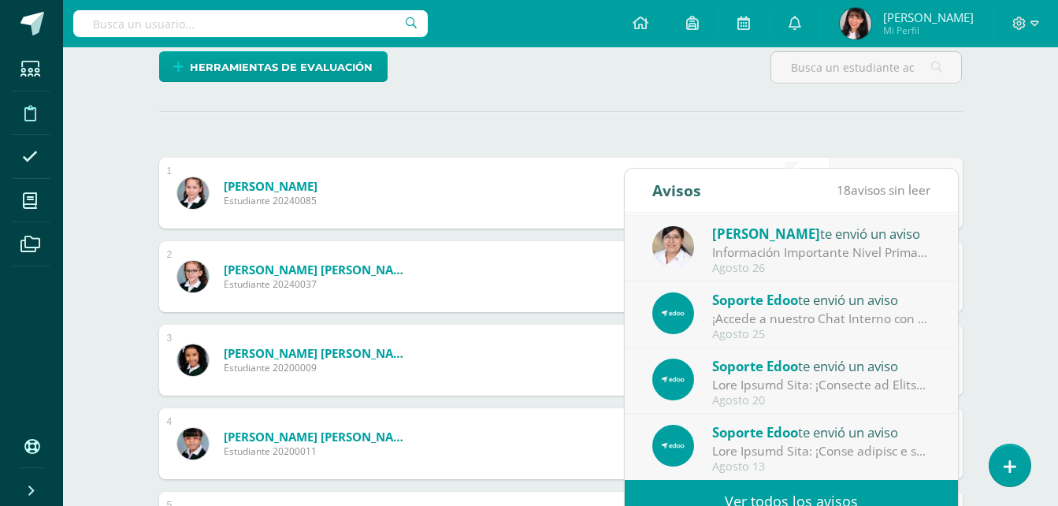
scroll to position [372, 0]
